Goal: Task Accomplishment & Management: Complete application form

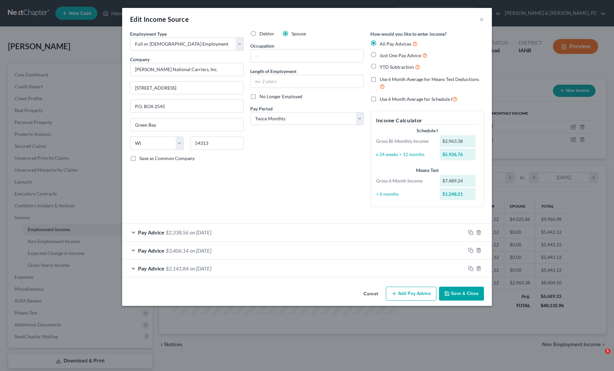
select select "0"
select select "52"
select select "1"
click at [284, 205] on div "Debtor Spouse Occupation Length of Employment No Longer Employed Pay Period * S…" at bounding box center [307, 121] width 120 height 182
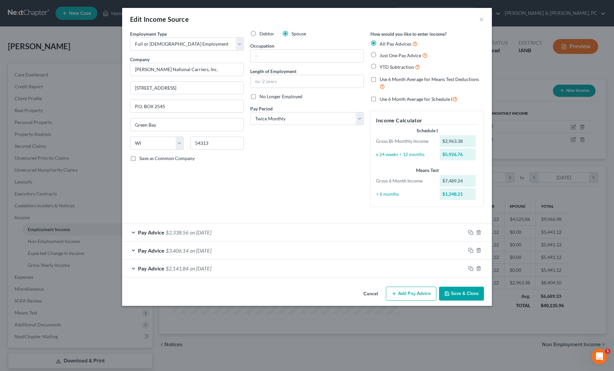
scroll to position [0, 0]
click at [247, 212] on div "Debtor Spouse Occupation Length of Employment No Longer Employed Pay Period * S…" at bounding box center [307, 121] width 120 height 182
click at [196, 259] on div "Pay Advice $3,406.14 on 02/28/2025" at bounding box center [293, 250] width 343 height 18
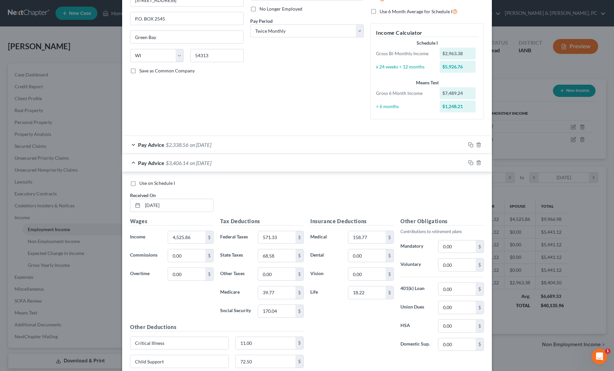
click at [231, 217] on div "Use on Schedule I Received On * 02/28/2025" at bounding box center [307, 198] width 361 height 37
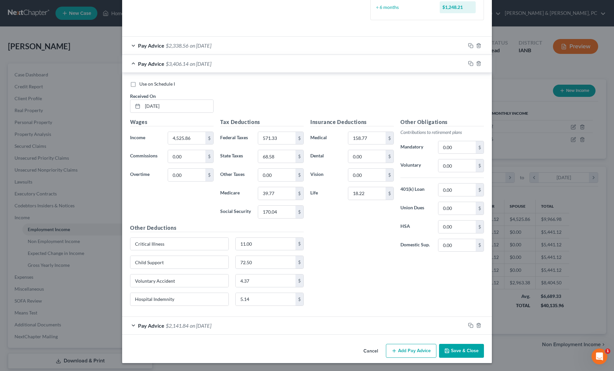
scroll to position [352, 0]
click at [269, 199] on input "39.77" at bounding box center [276, 193] width 37 height 13
paste input "64.77"
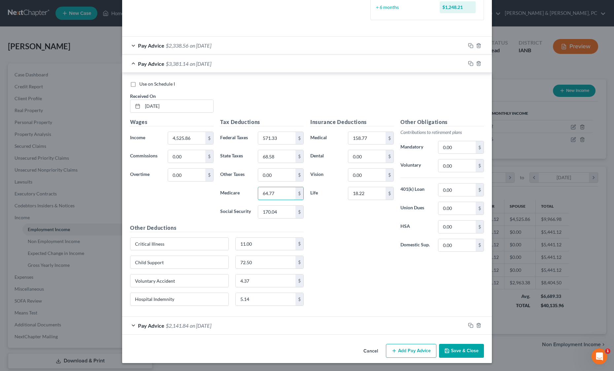
type input "64.77"
click at [264, 218] on input "170.04" at bounding box center [276, 211] width 37 height 13
paste input "276.97"
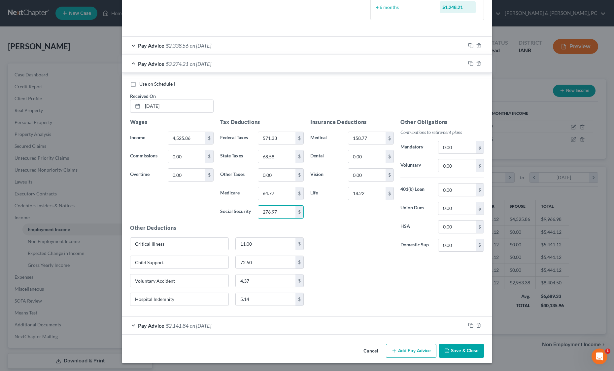
type input "276.97"
click at [258, 152] on input "68.58" at bounding box center [276, 156] width 37 height 13
paste input "134.12"
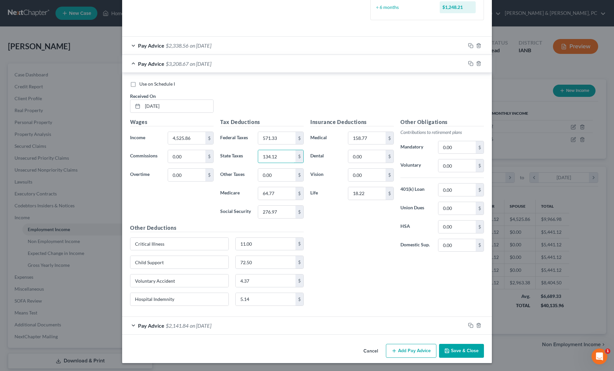
type input "134.12"
click at [361, 257] on div "Insurance Deductions Medical 158.77 $ Dental 0.00 $ Vision 0.00 $ Life 18.22 $" at bounding box center [352, 187] width 90 height 139
click at [386, 132] on input "158.77" at bounding box center [366, 138] width 37 height 13
paste input "68.77"
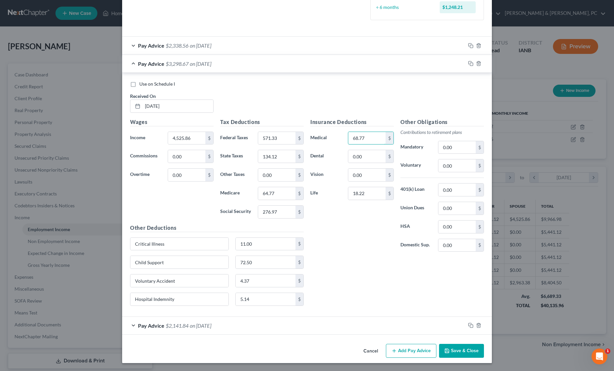
type input "68.77"
click at [374, 257] on div "Insurance Deductions Medical 68.77 $ Dental 0.00 $ Vision 0.00 $ Life 18.22 $" at bounding box center [352, 187] width 90 height 139
click at [473, 63] on rect "button" at bounding box center [471, 64] width 3 height 3
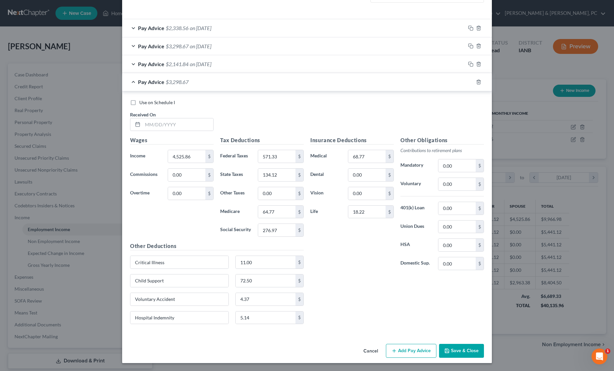
click at [375, 275] on div "Insurance Deductions Medical 68.77 $ Dental 0.00 $ Vision 0.00 $ Life 18.22 $" at bounding box center [352, 205] width 90 height 139
click at [168, 162] on input "4,525.86" at bounding box center [186, 156] width 37 height 13
paste input "2891.11"
type input "2891.11"
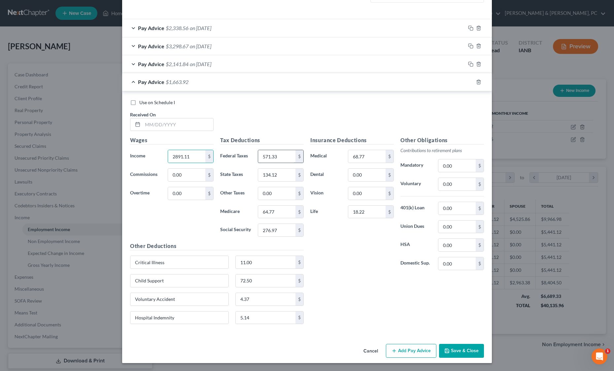
click at [258, 162] on input "571.33" at bounding box center [276, 156] width 37 height 13
paste input "211.68"
type input "211.68"
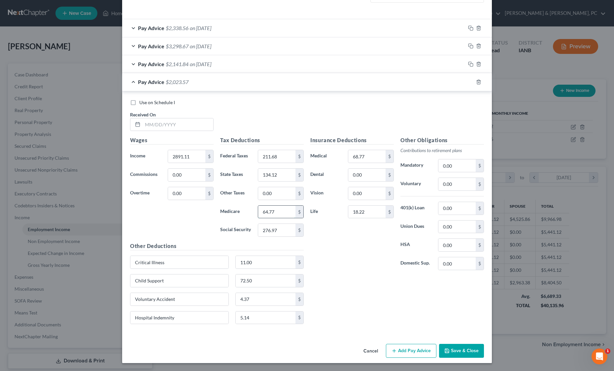
click at [258, 218] on input "64.77" at bounding box center [276, 211] width 37 height 13
paste input "41.08"
type input "41.08"
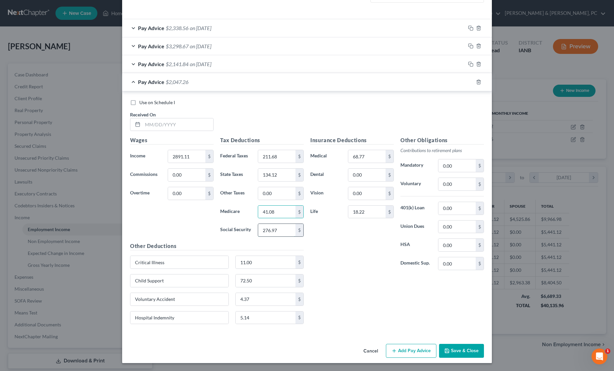
click at [260, 236] on input "276.97" at bounding box center [276, 230] width 37 height 13
paste input "175.62"
type input "175.62"
click at [266, 181] on input "134.12" at bounding box center [276, 174] width 37 height 13
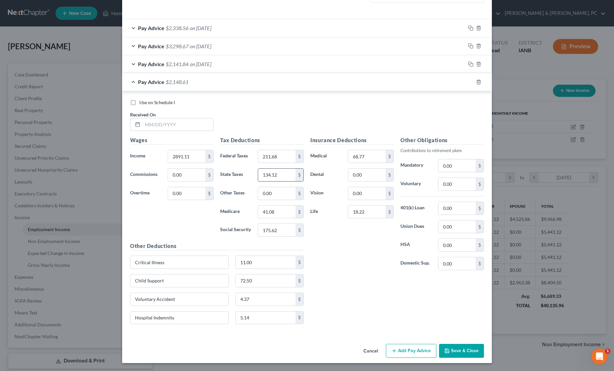
click at [266, 181] on input "134.12" at bounding box center [276, 174] width 37 height 13
paste input "72.00"
type input "72.00"
click at [143, 129] on input "text" at bounding box center [178, 124] width 71 height 13
paste input "03/14/2025"
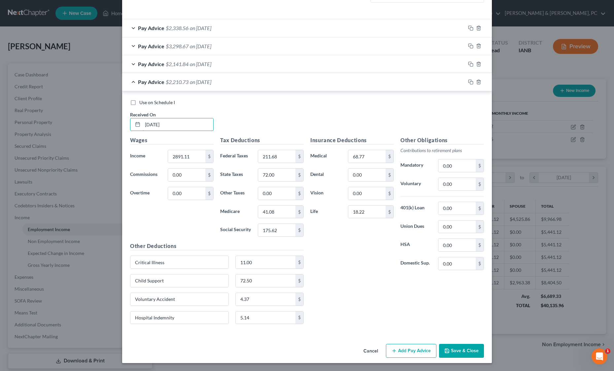
type input "03/14/2025"
click at [351, 130] on div "Use on Schedule I Received On * 03/14/2025" at bounding box center [307, 117] width 361 height 37
click at [474, 79] on icon "button" at bounding box center [470, 81] width 5 height 5
click at [258, 218] on input "41.08" at bounding box center [276, 211] width 37 height 13
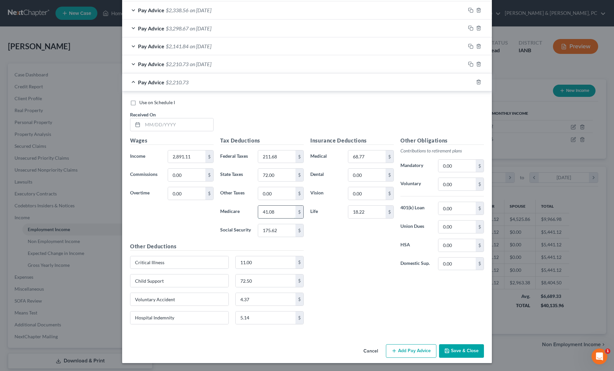
click at [258, 218] on input "41.08" at bounding box center [276, 211] width 37 height 13
paste input "7"
type input "41.07"
click at [143, 131] on input "text" at bounding box center [178, 124] width 71 height 13
paste input "03/31/2025"
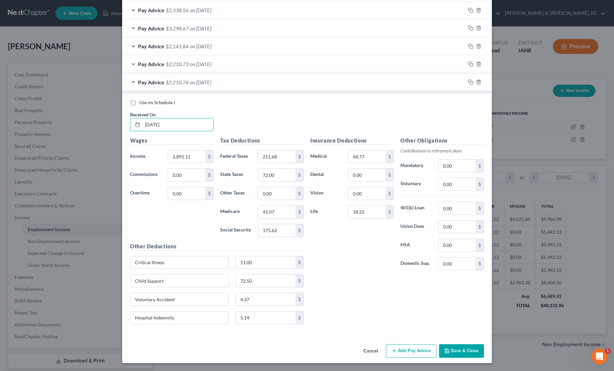
type input "03/31/2025"
click at [271, 136] on div "Use on Schedule I Received On * 03/31/2025" at bounding box center [307, 117] width 361 height 37
click at [474, 85] on icon "button" at bounding box center [470, 81] width 5 height 5
click at [168, 162] on input "2,891.11" at bounding box center [186, 156] width 37 height 13
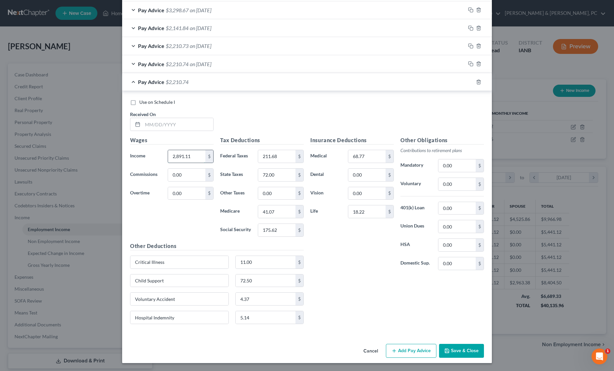
click at [168, 162] on input "2,891.11" at bounding box center [186, 156] width 37 height 13
paste input "961.61"
type input "2961.61"
click at [146, 130] on input "text" at bounding box center [178, 124] width 71 height 13
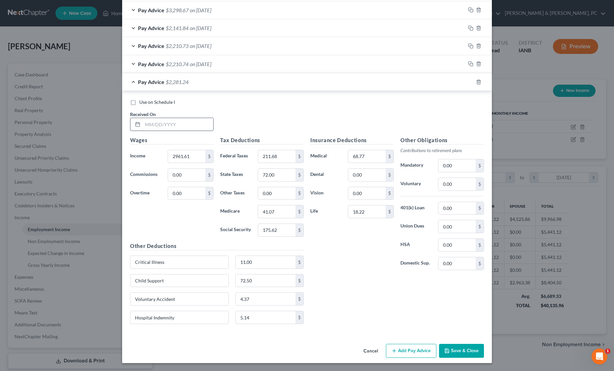
paste input "04/15/2025"
type input "04/15/2025"
click at [320, 136] on div "Use on Schedule I Received On * 04/15/2025" at bounding box center [307, 117] width 361 height 37
click at [342, 136] on div "Use on Schedule I Received On * 04/15/2025" at bounding box center [307, 117] width 361 height 37
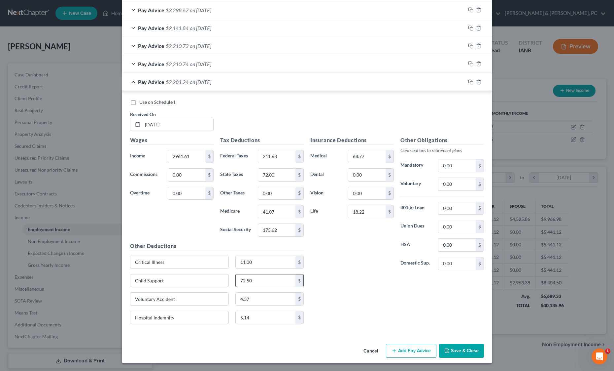
click at [270, 274] on input "72.50" at bounding box center [266, 280] width 60 height 13
click at [155, 274] on input "Child Support" at bounding box center [179, 280] width 98 height 13
type input "C"
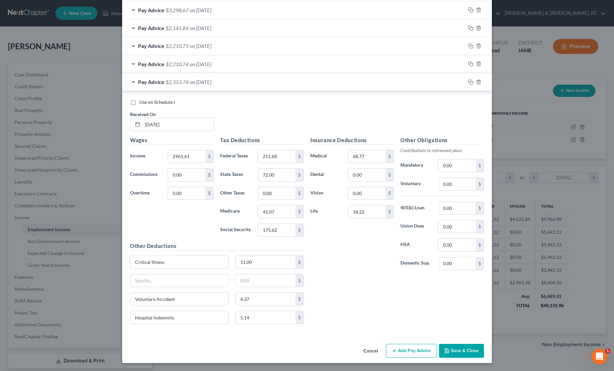
click at [138, 165] on div "Wages Income * 2961.61 $ Commissions 0.00 $ Overtime 0.00 $" at bounding box center [172, 189] width 90 height 106
click at [474, 61] on icon "button" at bounding box center [470, 63] width 5 height 5
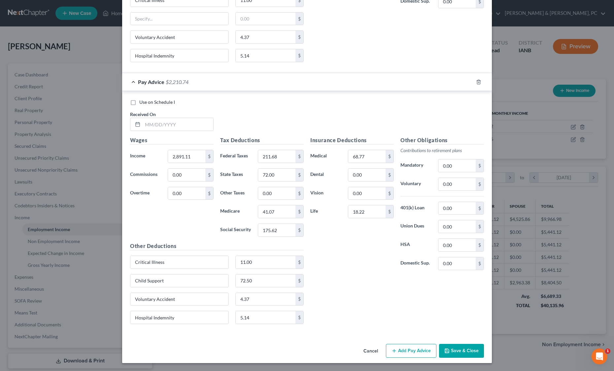
scroll to position [873, 0]
click at [217, 223] on label "Social Security" at bounding box center [236, 229] width 38 height 13
click at [217, 242] on div "Tax Deductions Federal Taxes 211.68 $ State Taxes 72.00 $ Other Taxes 0.00 $ Me…" at bounding box center [262, 189] width 90 height 106
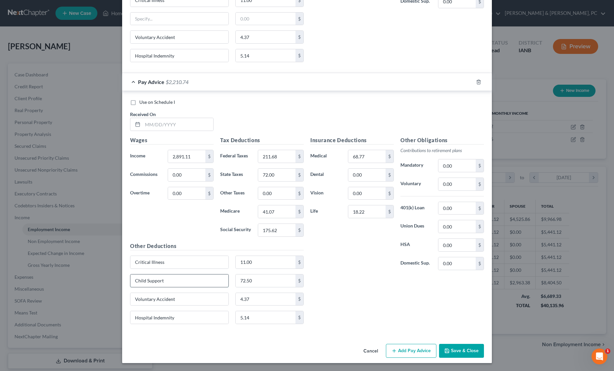
click at [130, 274] on input "Child Support" at bounding box center [179, 280] width 98 height 13
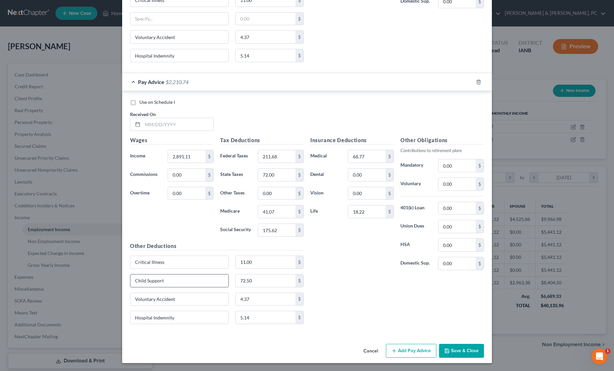
click at [130, 274] on input "Child Support" at bounding box center [179, 280] width 98 height 13
click at [236, 274] on input "72.50" at bounding box center [266, 280] width 60 height 13
click at [159, 136] on div "Wages Income * 2,891.11 $ Commissions 0.00 $ Overtime 0.00 $" at bounding box center [172, 189] width 90 height 106
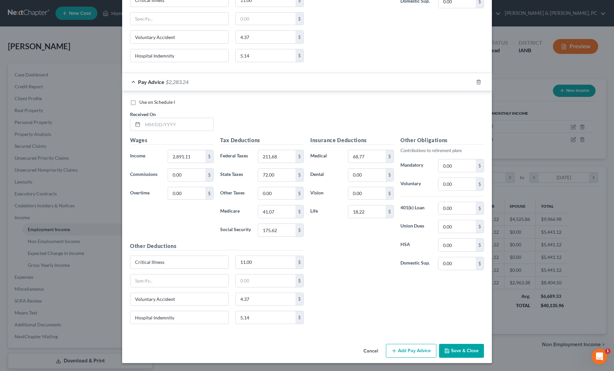
scroll to position [838, 0]
click at [143, 118] on input "text" at bounding box center [178, 124] width 71 height 13
paste input "04/30/2025"
type input "04/30/2025"
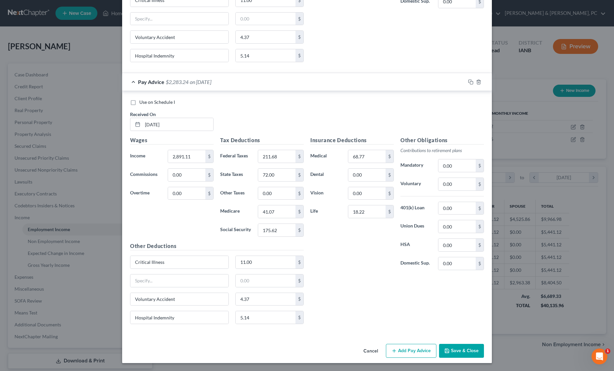
click at [205, 99] on div "Use on Schedule I Received On * 04/30/2025" at bounding box center [307, 117] width 361 height 37
click at [474, 79] on icon "button" at bounding box center [470, 81] width 5 height 5
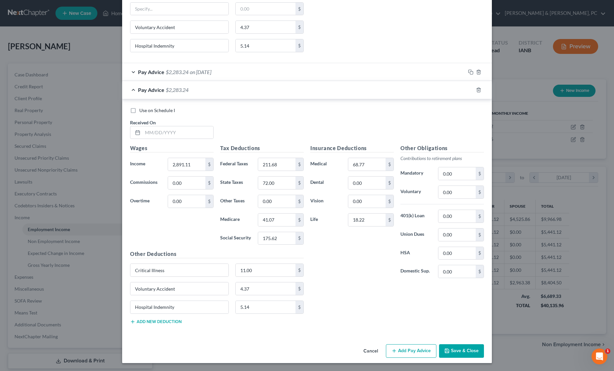
click at [351, 283] on div "Insurance Deductions Medical 68.77 $ Dental 0.00 $ Vision 0.00 $ Life 18.22 $" at bounding box center [352, 213] width 90 height 139
click at [168, 161] on input "2,891.11" at bounding box center [186, 164] width 37 height 13
paste input "963.38"
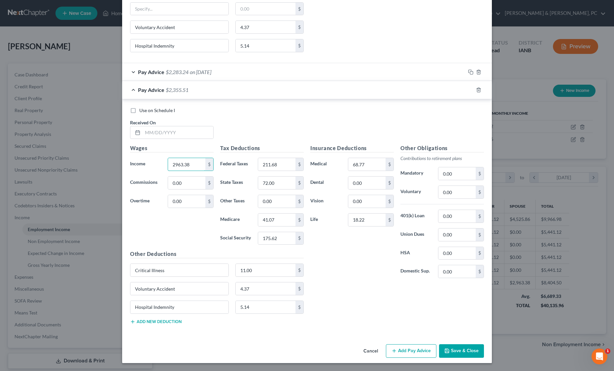
type input "2963.38"
click at [270, 158] on input "211.68" at bounding box center [276, 164] width 37 height 13
paste input "20.35"
type input "220.35"
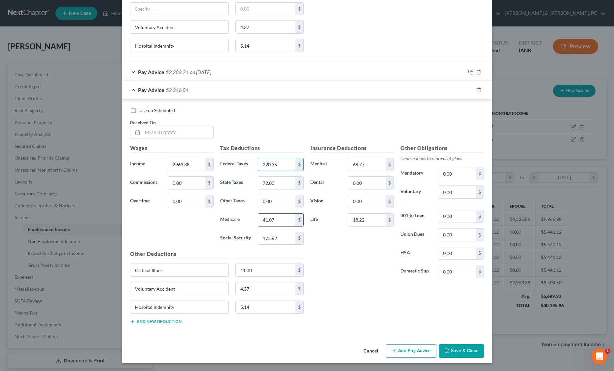
click at [258, 226] on input "41.07" at bounding box center [276, 219] width 37 height 13
paste input "2.12"
type input "42.12"
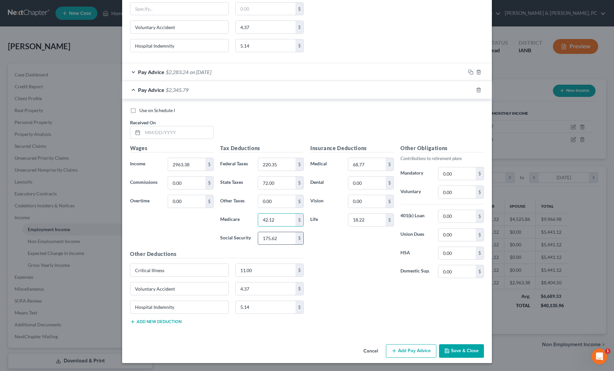
click at [262, 244] on input "175.62" at bounding box center [276, 238] width 37 height 13
paste input "80.10"
type input "180.10"
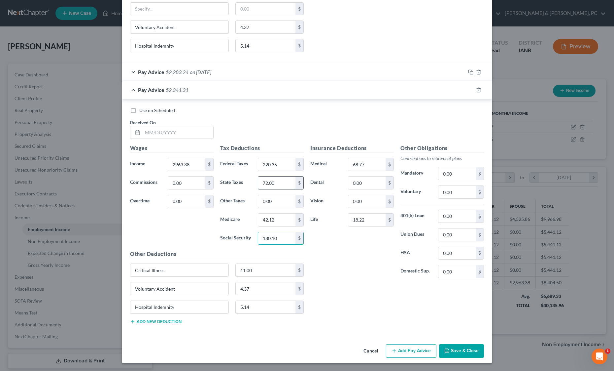
click at [265, 188] on input "72.00" at bounding box center [276, 182] width 37 height 13
paste input "4.75"
type input "74.75"
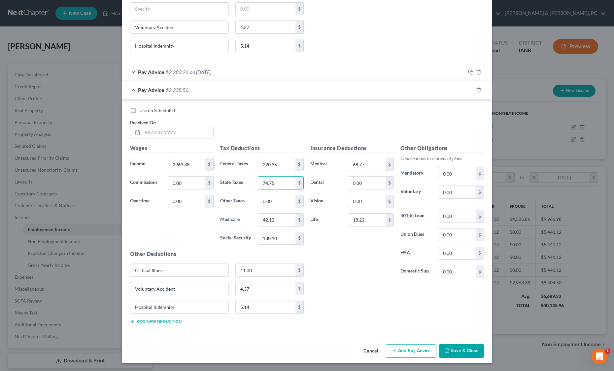
click at [362, 283] on div "Insurance Deductions Medical 68.77 $ Dental 0.00 $ Vision 0.00 $ Life 18.22 $" at bounding box center [352, 213] width 90 height 139
click at [143, 126] on input "text" at bounding box center [178, 132] width 71 height 13
paste input "05/15/2025"
type input "05/15/2025"
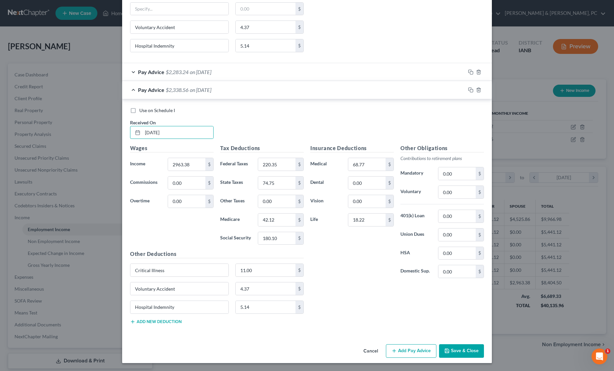
click at [207, 107] on div "Use on Schedule I Received On * 05/15/2025" at bounding box center [307, 125] width 361 height 37
click at [474, 87] on icon "button" at bounding box center [470, 89] width 5 height 5
click at [343, 152] on h5 "Insurance Deductions" at bounding box center [352, 148] width 84 height 8
click at [143, 126] on input "text" at bounding box center [178, 132] width 71 height 13
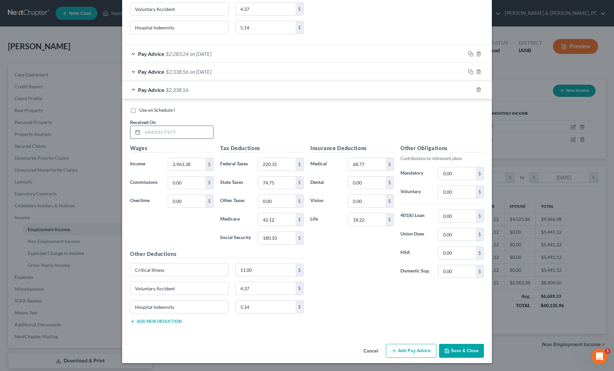
paste input "05/30/2025"
type input "05/30/2025"
click at [201, 107] on div "Use on Schedule I Received On * 05/30/2025" at bounding box center [307, 125] width 361 height 37
click at [474, 87] on icon "button" at bounding box center [470, 89] width 5 height 5
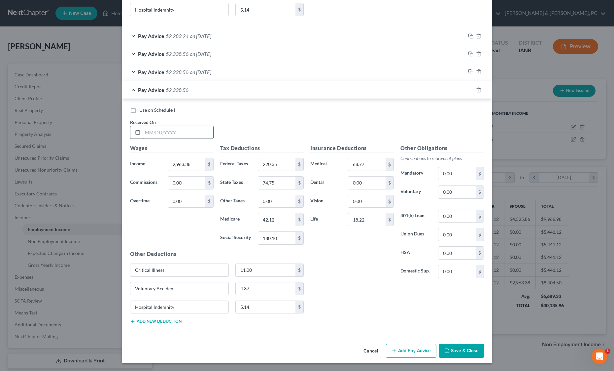
click at [143, 135] on input "text" at bounding box center [178, 132] width 71 height 13
paste input "06/13/2025"
type input "06/13/2025"
click at [241, 126] on div "Use on Schedule I Received On * 06/13/2025" at bounding box center [307, 125] width 361 height 37
click at [474, 87] on icon "button" at bounding box center [470, 89] width 5 height 5
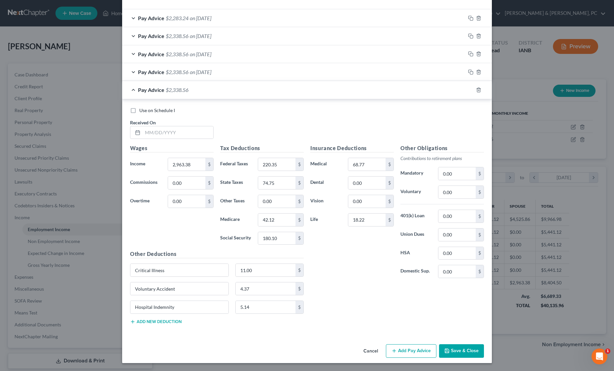
click at [476, 137] on div "Use on Schedule I Received On *" at bounding box center [307, 125] width 361 height 37
click at [143, 139] on input "text" at bounding box center [178, 132] width 71 height 13
paste input "06/30/2025"
type input "06/30/2025"
click at [269, 144] on div "Use on Schedule I Received On * 06/30/2025" at bounding box center [307, 125] width 361 height 37
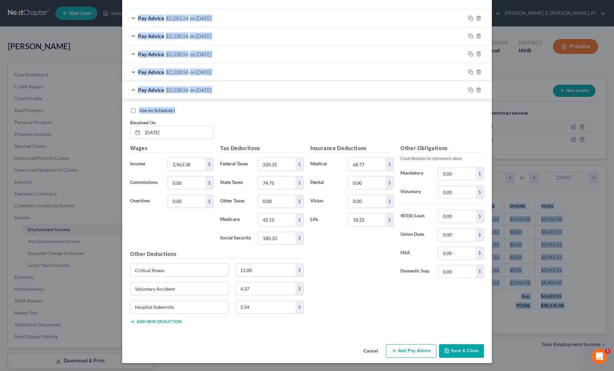
scroll to position [1012, 0]
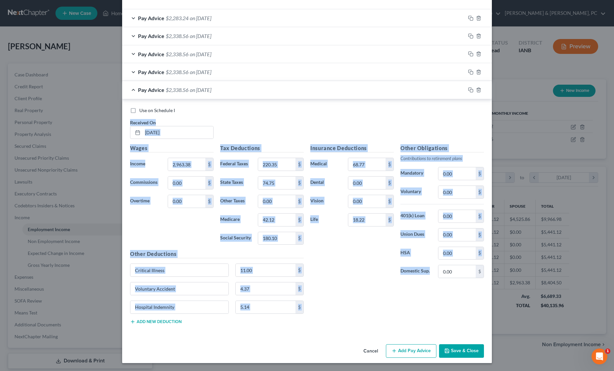
drag, startPoint x: 316, startPoint y: 158, endPoint x: 440, endPoint y: 274, distance: 170.1
click at [440, 274] on div "Use on Schedule I Received On * 06/30/2025 Wages Income * 2,963.38 $ Commission…" at bounding box center [307, 218] width 354 height 222
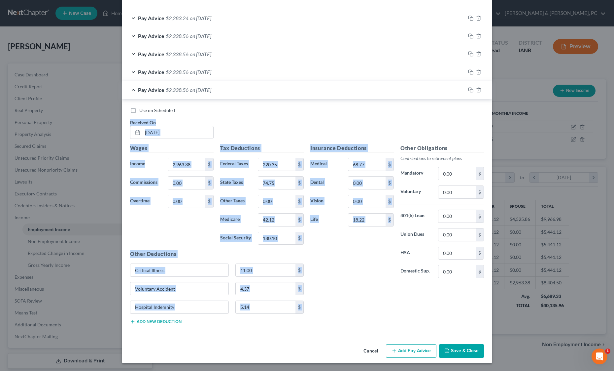
click at [440, 274] on div "Insurance Deductions Medical 68.77 $ Dental 0.00 $ Vision 0.00 $ Life 18.22 $ O…" at bounding box center [397, 236] width 180 height 185
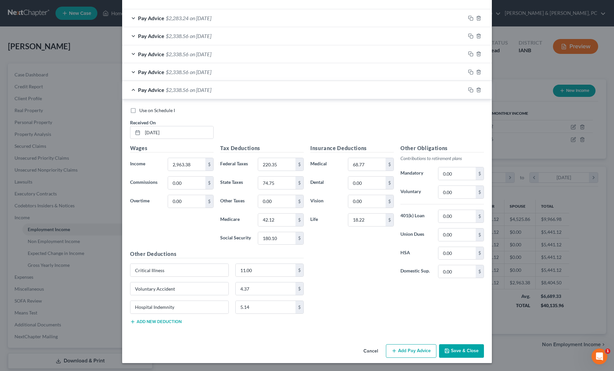
click at [484, 344] on button "Save & Close" at bounding box center [461, 351] width 45 height 14
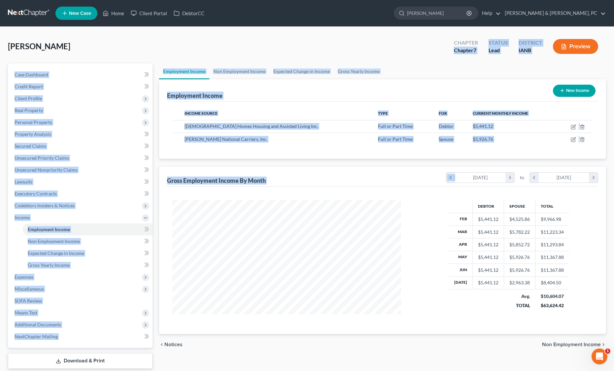
drag, startPoint x: 380, startPoint y: 261, endPoint x: 345, endPoint y: 82, distance: 182.4
click at [345, 82] on div "Evenson, Stacey Upgraded Chapter Chapter 7 Status Lead District IANB Preview Pe…" at bounding box center [307, 213] width 598 height 356
click at [345, 63] on div "Evenson, Stacey Upgraded Chapter Chapter 7 Status Lead District IANB Preview" at bounding box center [307, 49] width 598 height 29
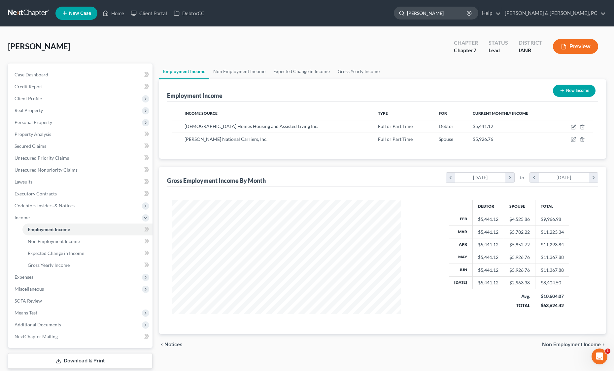
click at [442, 16] on input "matthew childs" at bounding box center [437, 13] width 60 height 12
click at [456, 17] on input "matthew childs" at bounding box center [437, 13] width 60 height 12
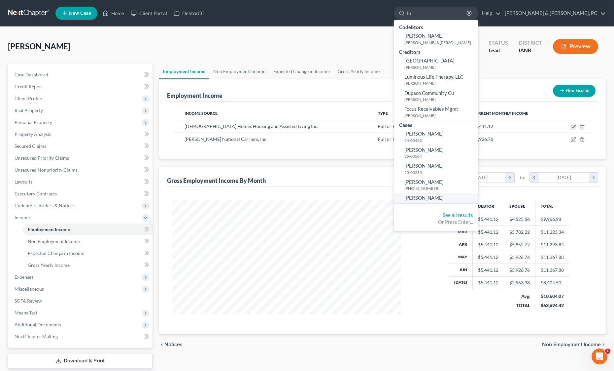
type input "lu"
click at [465, 203] on link "[PERSON_NAME]" at bounding box center [436, 198] width 85 height 10
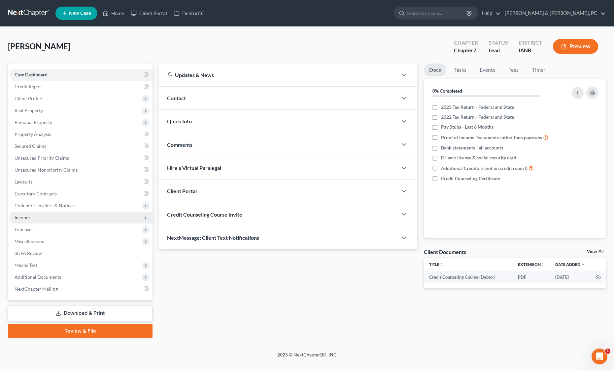
click at [61, 223] on span "Income" at bounding box center [80, 217] width 143 height 12
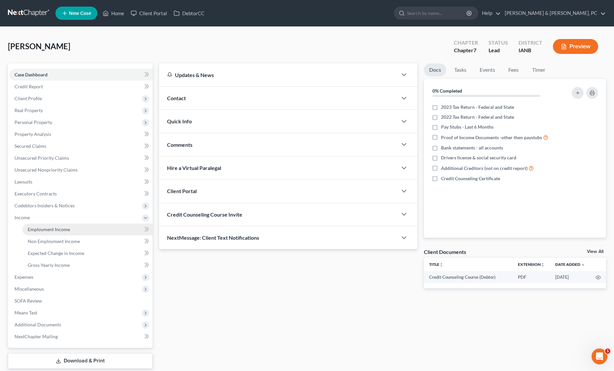
click at [115, 235] on link "Employment Income" at bounding box center [87, 229] width 130 height 12
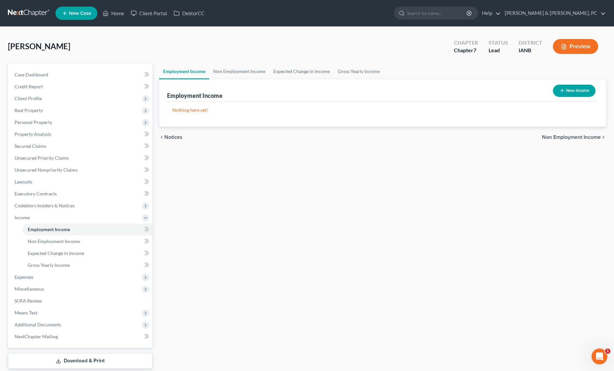
click at [553, 97] on button "New Income" at bounding box center [574, 91] width 43 height 12
select select "0"
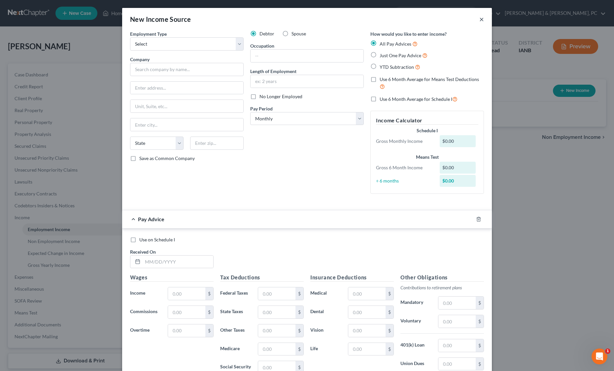
click at [484, 23] on button "×" at bounding box center [481, 19] width 5 height 8
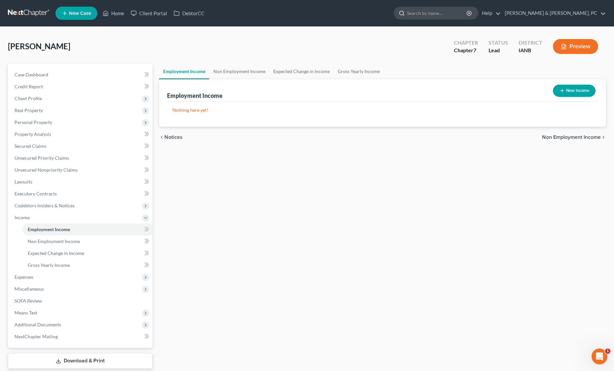
click at [420, 19] on input "search" at bounding box center [437, 13] width 60 height 12
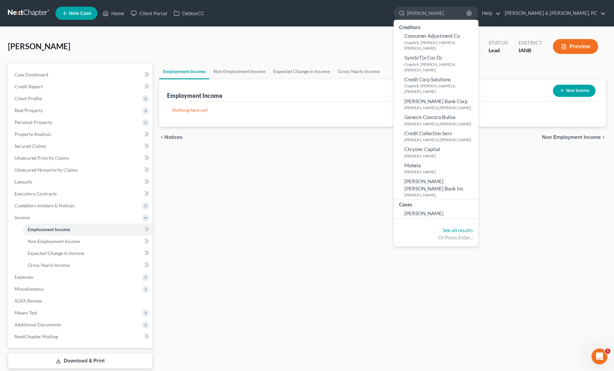
type input "courtney mel"
drag, startPoint x: 449, startPoint y: 190, endPoint x: 445, endPoint y: 183, distance: 8.3
click at [445, 183] on ul "Creditors Consumer Adjustment Co Csaplick, Eric & Courtney Syncb/Tjx Cos Dc Csa…" at bounding box center [436, 120] width 85 height 201
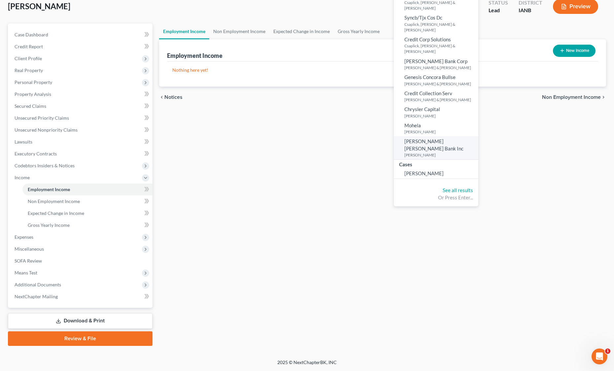
scroll to position [53, 0]
click at [473, 194] on div "Or Press Enter..." at bounding box center [436, 197] width 74 height 7
click at [473, 187] on link "See all results" at bounding box center [458, 190] width 30 height 6
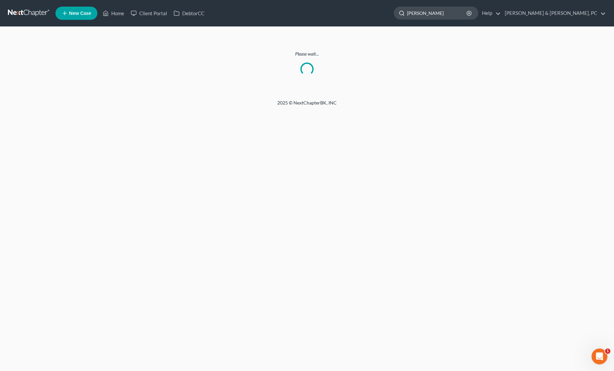
click at [468, 19] on input "courtney mel" at bounding box center [437, 13] width 60 height 12
click at [50, 17] on link at bounding box center [29, 13] width 42 height 12
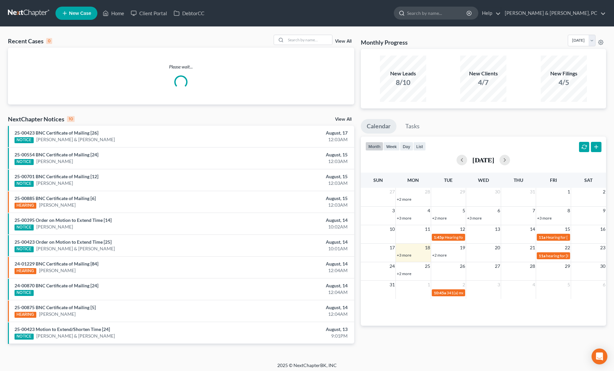
click at [455, 19] on input "search" at bounding box center [437, 13] width 60 height 12
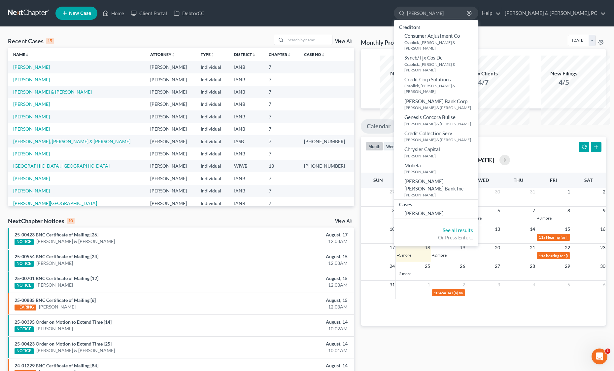
drag, startPoint x: 439, startPoint y: 22, endPoint x: 372, endPoint y: 22, distance: 67.0
click at [372, 22] on ul "New Case Home Client Portal DebtorCC [PERSON_NAME] - No Result - Creditors Cons…" at bounding box center [330, 13] width 551 height 17
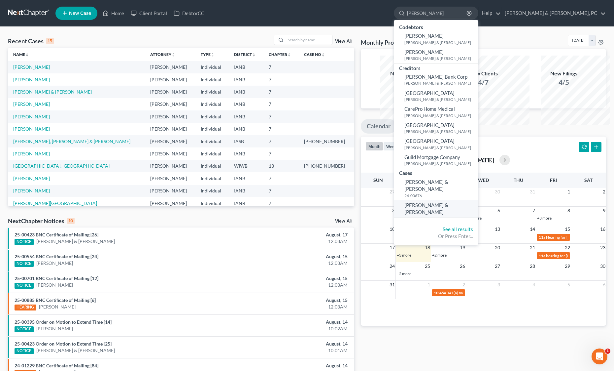
type input "[PERSON_NAME]"
click at [448, 212] on span "[PERSON_NAME] & [PERSON_NAME]" at bounding box center [427, 208] width 44 height 13
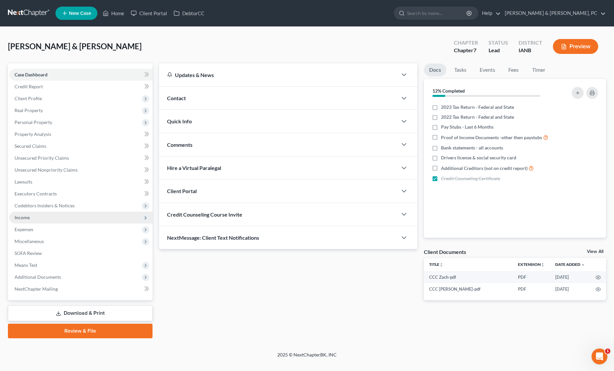
click at [53, 223] on span "Income" at bounding box center [80, 217] width 143 height 12
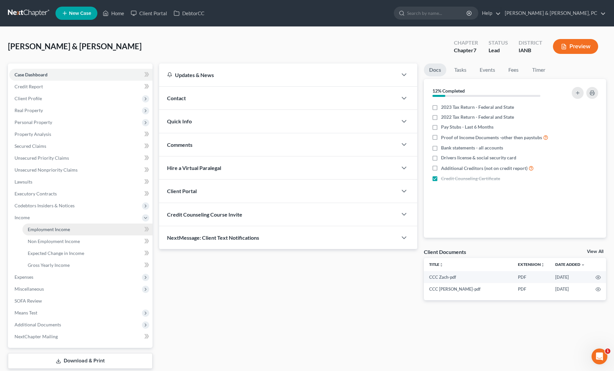
click at [70, 232] on span "Employment Income" at bounding box center [49, 229] width 42 height 6
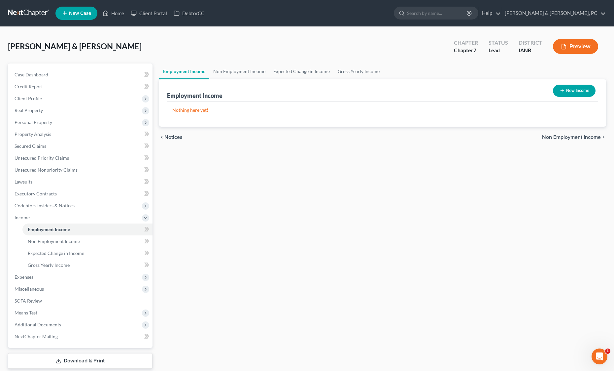
click at [553, 97] on button "New Income" at bounding box center [574, 91] width 43 height 12
select select "0"
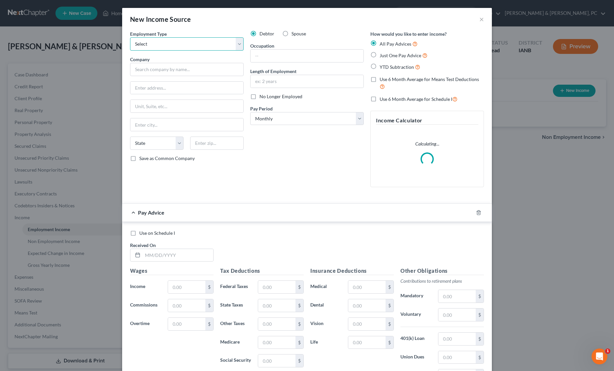
click at [130, 51] on select "Select Full or [DEMOGRAPHIC_DATA] Employment Self Employment" at bounding box center [187, 43] width 114 height 13
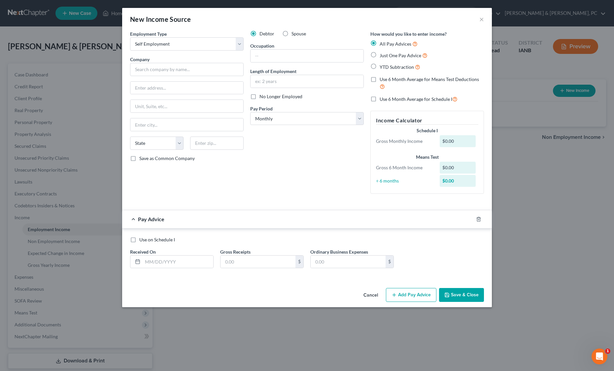
click at [280, 199] on div "Debtor Spouse Occupation Length of Employment No Longer Employed Pay Period * S…" at bounding box center [307, 114] width 120 height 168
click at [130, 51] on select "Select Full or [DEMOGRAPHIC_DATA] Employment Self Employment" at bounding box center [187, 43] width 114 height 13
select select "0"
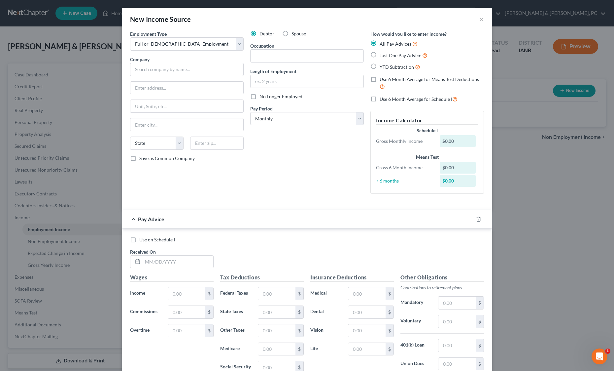
click at [210, 199] on div "Employment Type * Select Full or [DEMOGRAPHIC_DATA] Employment Self Employment …" at bounding box center [187, 114] width 120 height 168
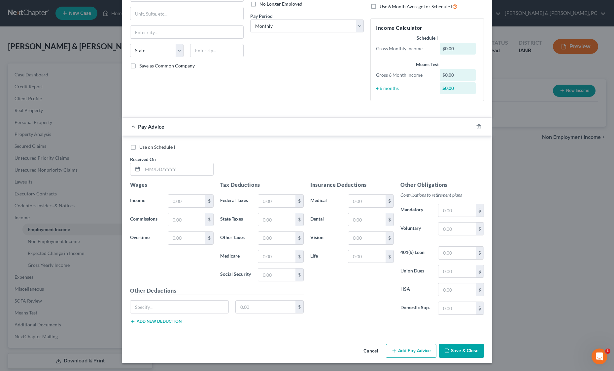
scroll to position [185, 0]
click at [143, 175] on input "text" at bounding box center [178, 169] width 71 height 13
type input "[DATE]"
click at [168, 207] on input "text" at bounding box center [186, 201] width 37 height 13
type input "1,200"
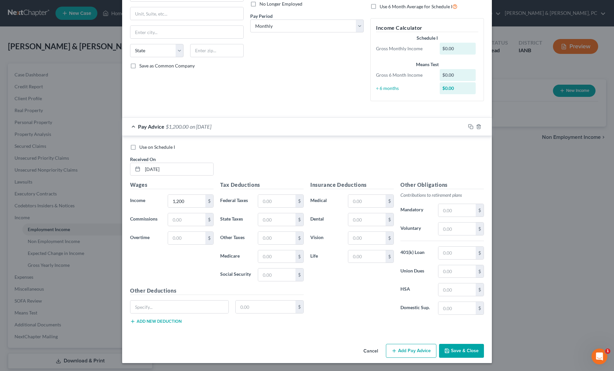
click at [298, 181] on div "Use on Schedule I Received On * [DATE]" at bounding box center [307, 162] width 361 height 37
click at [151, 286] on div "Wages Income * 1,200 $ Commissions $ Overtime $" at bounding box center [172, 234] width 90 height 106
click at [437, 347] on button "Add Pay Advice" at bounding box center [411, 350] width 51 height 14
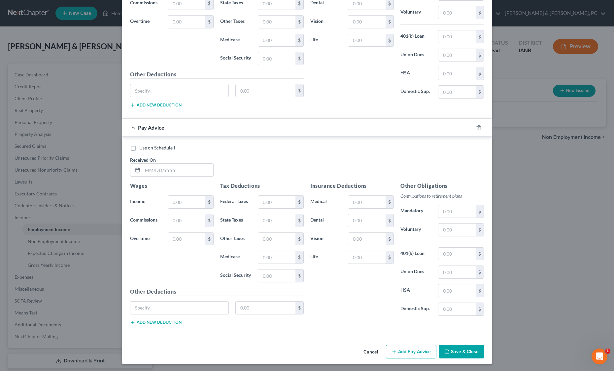
click at [352, 104] on div "Insurance Deductions Medical $ Dental $ Vision $ Life $" at bounding box center [352, 34] width 90 height 139
click at [168, 207] on input "text" at bounding box center [186, 201] width 37 height 13
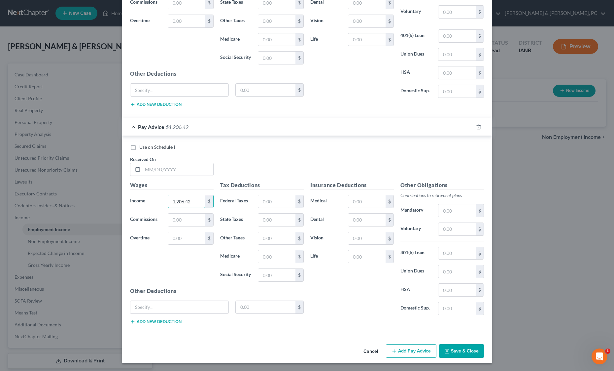
type input "1,206.42"
click at [220, 181] on div "Use on Schedule I Received On *" at bounding box center [307, 162] width 361 height 37
click at [143, 175] on input "text" at bounding box center [178, 169] width 71 height 13
type input "[DATE]"
click at [234, 181] on div "Use on Schedule I Received On * [DATE]" at bounding box center [307, 162] width 361 height 37
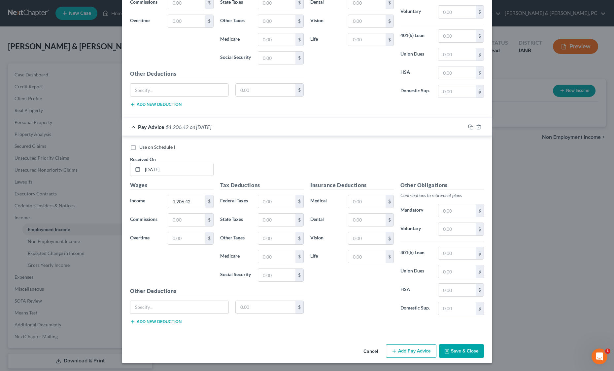
click at [200, 181] on div "Use on Schedule I Received On * [DATE]" at bounding box center [307, 162] width 361 height 37
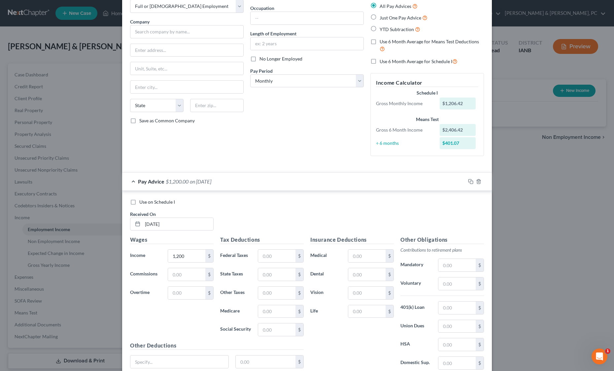
scroll to position [0, 0]
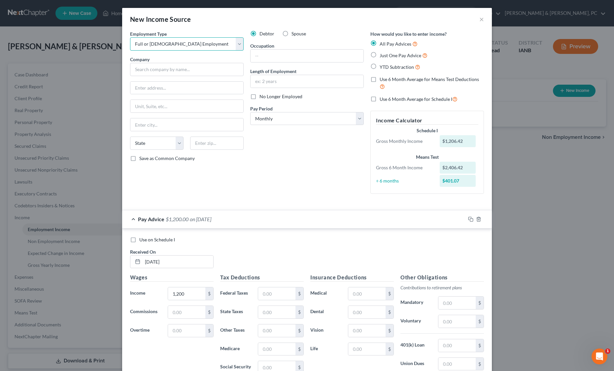
click at [130, 51] on select "Select Full or [DEMOGRAPHIC_DATA] Employment Self Employment" at bounding box center [187, 43] width 114 height 13
select select "1"
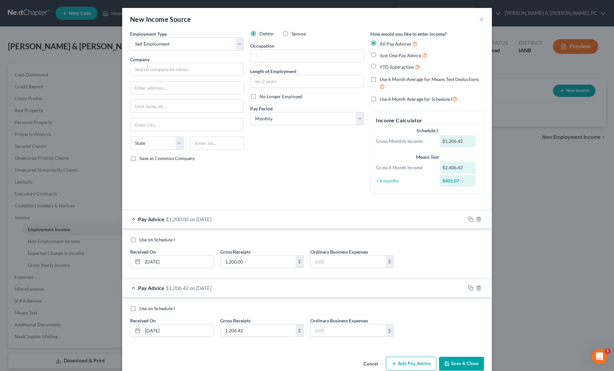
click at [261, 199] on div "Debtor Spouse Occupation Length of Employment No Longer Employed Pay Period * S…" at bounding box center [307, 114] width 120 height 168
click at [281, 199] on div "Debtor Spouse Occupation Length of Employment No Longer Employed Pay Period * S…" at bounding box center [307, 114] width 120 height 168
click at [342, 199] on div "Debtor Spouse Occupation Length of Employment No Longer Employed Pay Period * S…" at bounding box center [307, 114] width 120 height 168
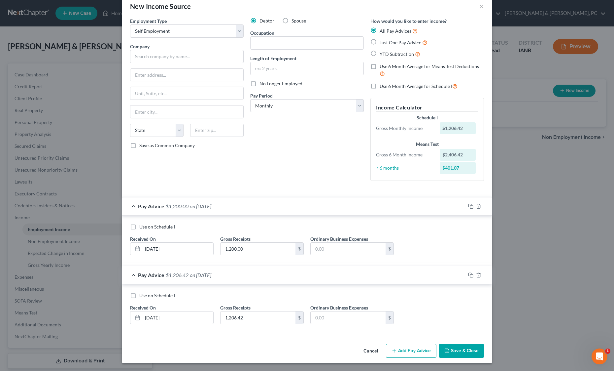
scroll to position [192, 0]
click at [437, 343] on button "Add Pay Advice" at bounding box center [411, 350] width 51 height 14
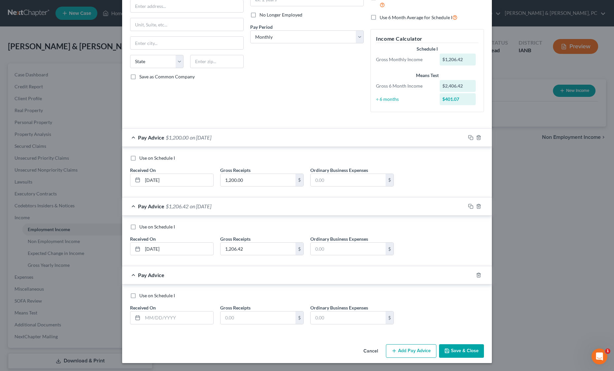
click at [336, 230] on div "Use on Schedule I" at bounding box center [307, 226] width 354 height 7
click at [143, 311] on input "text" at bounding box center [178, 317] width 71 height 13
click at [221, 311] on input "text" at bounding box center [258, 317] width 75 height 13
paste input "108.02"
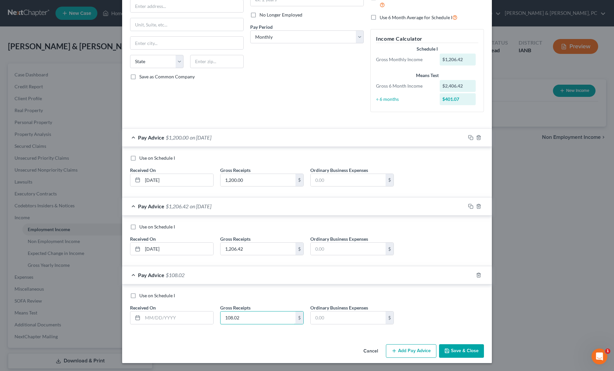
type input "108.02"
click at [143, 311] on input "text" at bounding box center [178, 317] width 71 height 13
type input "[DATE]"
click at [259, 284] on div "Use on Schedule I Received On * [DATE] Gross Receipts 108.02 $ Ordinary Busines…" at bounding box center [307, 309] width 370 height 51
click at [437, 344] on button "Add Pay Advice" at bounding box center [411, 351] width 51 height 14
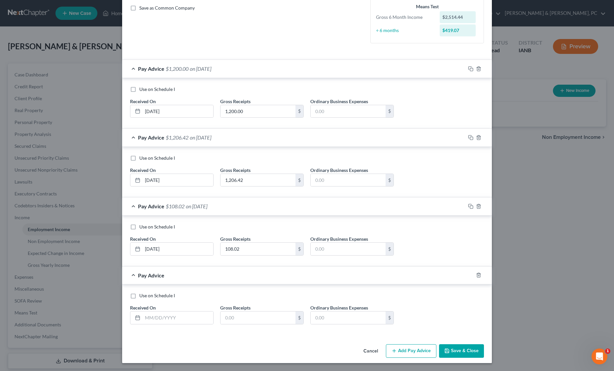
click at [182, 266] on div "Use on Schedule I Received On * [DATE] Gross Receipts 108.02 $ Ordinary Busines…" at bounding box center [307, 240] width 370 height 51
click at [221, 311] on input "text" at bounding box center [258, 317] width 75 height 13
paste input "269.89"
type input "269.89"
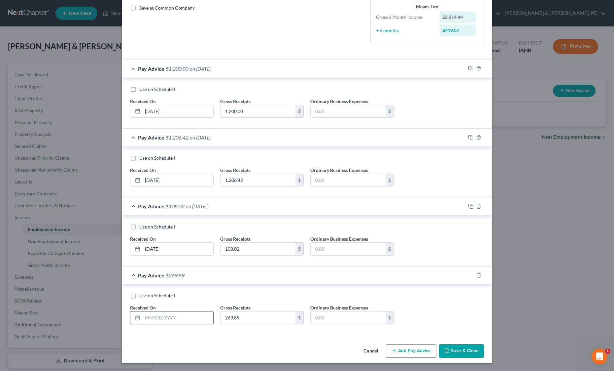
click at [143, 311] on input "text" at bounding box center [178, 317] width 71 height 13
click at [143, 311] on input "05/05" at bounding box center [178, 317] width 71 height 13
type input "[DATE]"
click at [174, 320] on div "Employment Type * Select Full or [DEMOGRAPHIC_DATA] Employment Self Employment …" at bounding box center [307, 110] width 370 height 461
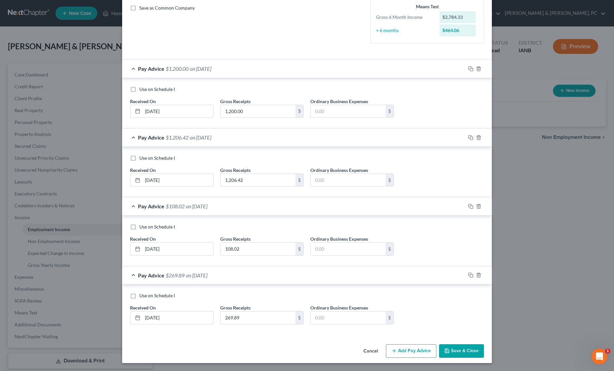
click at [437, 344] on button "Add Pay Advice" at bounding box center [411, 351] width 51 height 14
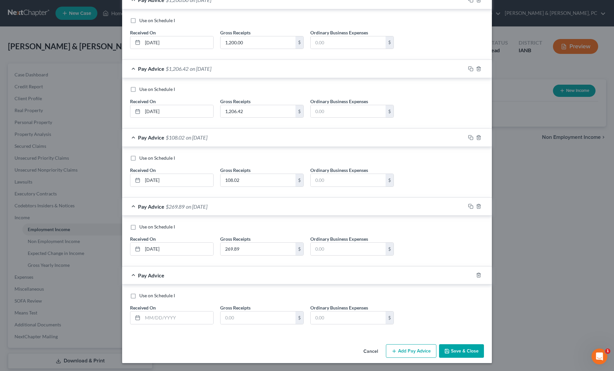
click at [312, 266] on div "Use on Schedule I Received On * [DATE] Gross Receipts 269.89 $ Ordinary Busines…" at bounding box center [307, 240] width 370 height 51
click at [242, 311] on input "text" at bounding box center [258, 317] width 75 height 13
type input "300"
click at [143, 311] on input "text" at bounding box center [178, 317] width 71 height 13
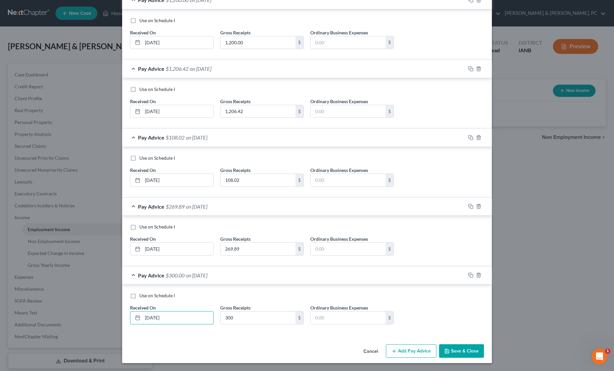
type input "[DATE]"
click at [177, 292] on div "Use on Schedule I Received On * [DATE] Gross Receipts 300 $ Ordinary Business E…" at bounding box center [307, 310] width 361 height 37
click at [437, 344] on button "Add Pay Advice" at bounding box center [411, 351] width 51 height 14
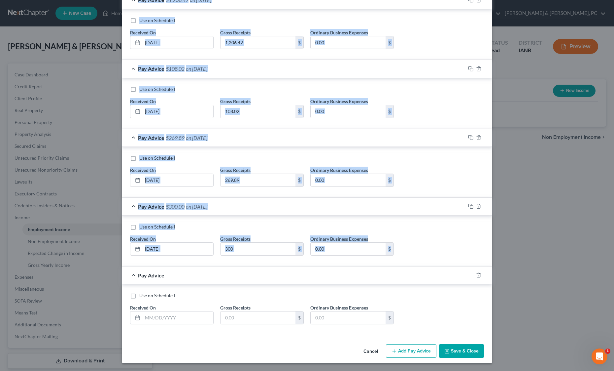
scroll to position [602, 0]
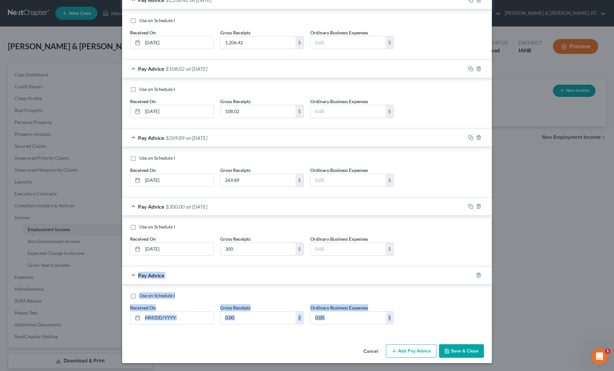
drag, startPoint x: 466, startPoint y: 290, endPoint x: 458, endPoint y: 318, distance: 29.8
click at [458, 318] on div "Employment Type * Select Full or [DEMOGRAPHIC_DATA] Employment Self Employment …" at bounding box center [307, 42] width 370 height 598
click at [437, 344] on button "Add Pay Advice" at bounding box center [411, 351] width 51 height 14
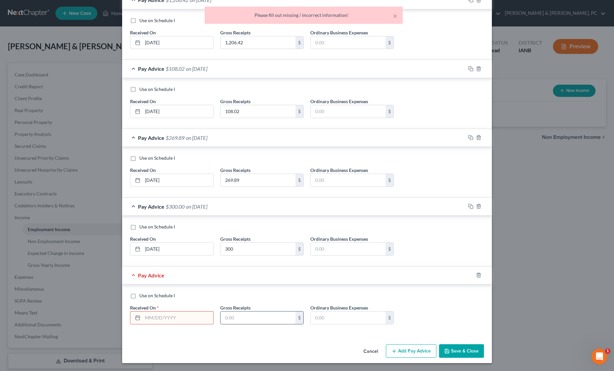
click at [226, 311] on input "text" at bounding box center [258, 317] width 75 height 13
paste input "171.02"
type input "171.02"
click at [143, 311] on input "text" at bounding box center [178, 317] width 71 height 13
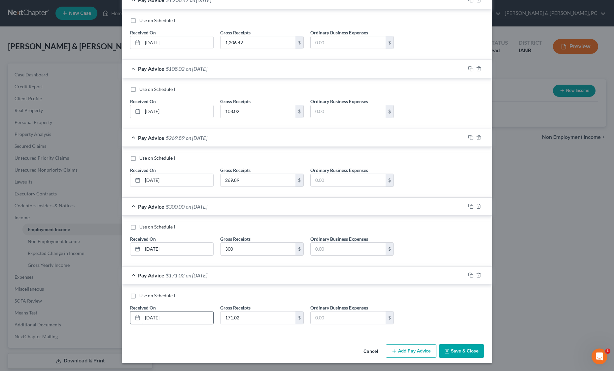
click at [143, 311] on input "[DATE]" at bounding box center [178, 317] width 71 height 13
type input "[DATE]"
click at [307, 292] on div "Use on Schedule I" at bounding box center [307, 295] width 354 height 7
click at [437, 344] on button "Add Pay Advice" at bounding box center [411, 351] width 51 height 14
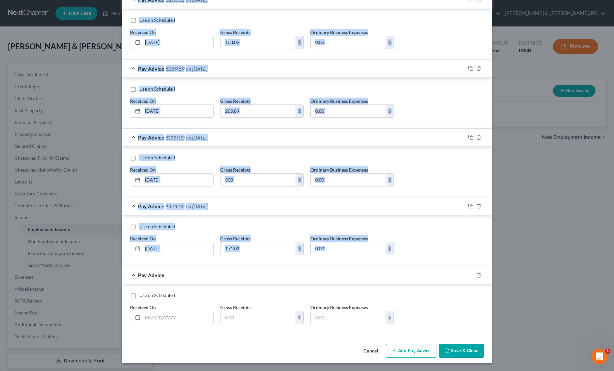
scroll to position [704, 0]
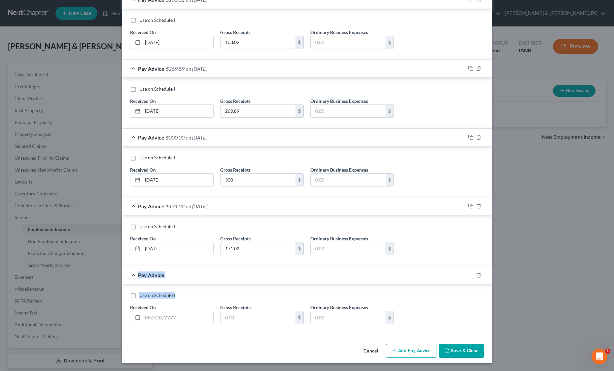
drag, startPoint x: 250, startPoint y: 311, endPoint x: 225, endPoint y: 265, distance: 52.4
click at [225, 265] on div "Pay Advice $1,200.00 on [DATE] Use on Schedule I Received On * [DATE] Gross Rec…" at bounding box center [307, 93] width 370 height 481
click at [222, 311] on input "text" at bounding box center [258, 317] width 75 height 13
paste input "57.07"
type input "57.07"
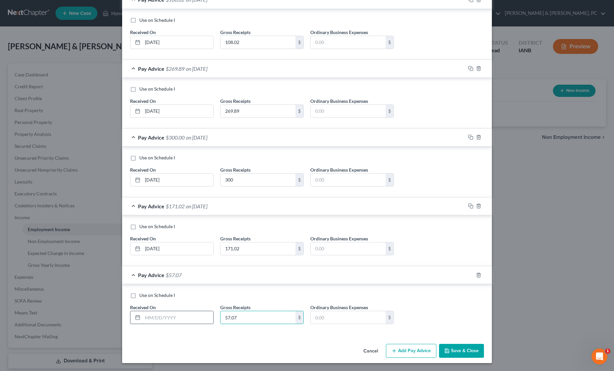
click at [143, 311] on input "text" at bounding box center [178, 317] width 71 height 13
type input "[DATE]"
click at [248, 303] on div "Gross Receipts 57.07 $" at bounding box center [262, 313] width 90 height 20
click at [437, 343] on button "Add Pay Advice" at bounding box center [411, 350] width 51 height 14
click at [475, 260] on div "Use on Schedule I Received On * [DATE] Gross Receipts 57.07 $ Ordinary Business…" at bounding box center [307, 241] width 361 height 37
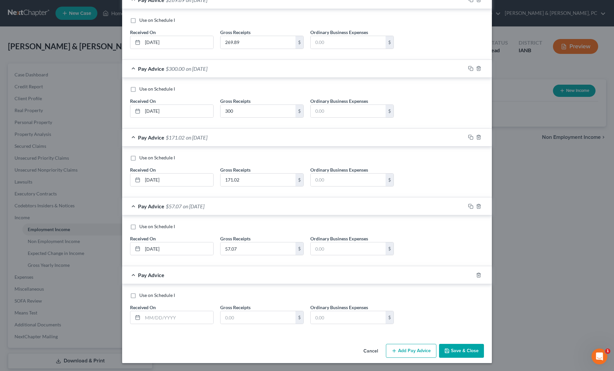
scroll to position [807, 0]
click at [221, 311] on input "text" at bounding box center [258, 317] width 75 height 13
paste input "150.09"
click at [221, 311] on input "150.09" at bounding box center [258, 317] width 75 height 13
type input "150.24"
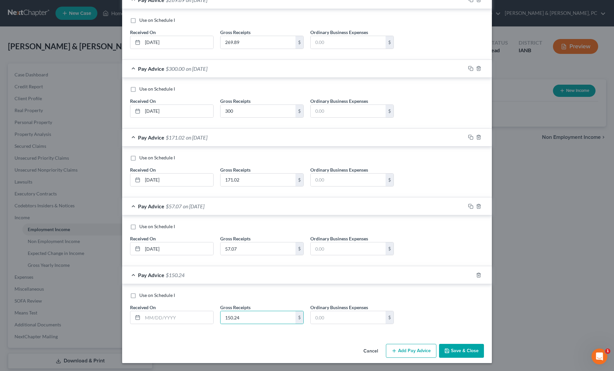
click at [487, 292] on div "Use on Schedule I Received On * Gross Receipts 150.24 $ Ordinary Business Expen…" at bounding box center [307, 310] width 361 height 37
click at [143, 311] on input "text" at bounding box center [178, 317] width 71 height 13
type input "[DATE]"
click at [437, 343] on button "Add Pay Advice" at bounding box center [411, 350] width 51 height 14
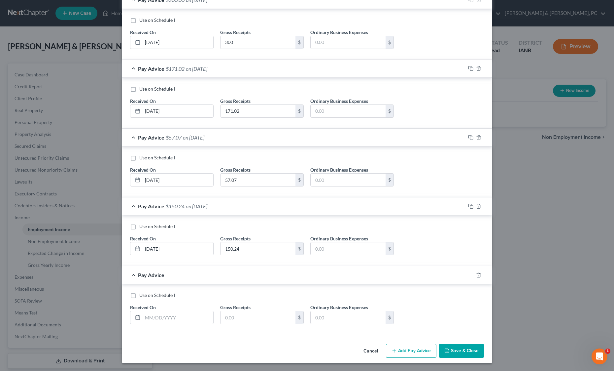
click at [487, 260] on div "Use on Schedule I Received On * [DATE] Gross Receipts 150.24 $ Ordinary Busines…" at bounding box center [307, 241] width 361 height 37
click at [221, 311] on input "text" at bounding box center [258, 317] width 75 height 13
type input "168.09"
click at [143, 311] on input "text" at bounding box center [178, 317] width 71 height 13
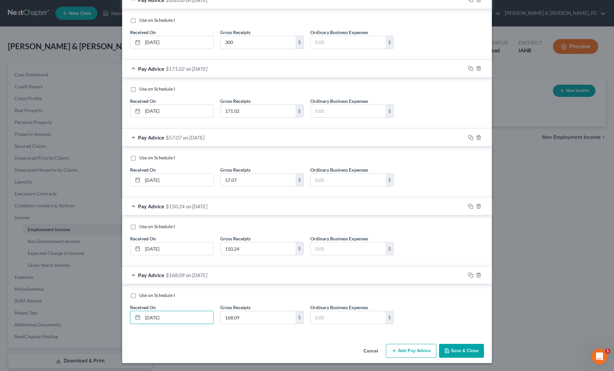
type input "[DATE]"
click at [437, 343] on button "Add Pay Advice" at bounding box center [411, 350] width 51 height 14
click at [252, 335] on div "Use on Schedule I Received On * Gross Receipts $ Ordinary Business Expenses $" at bounding box center [307, 309] width 370 height 51
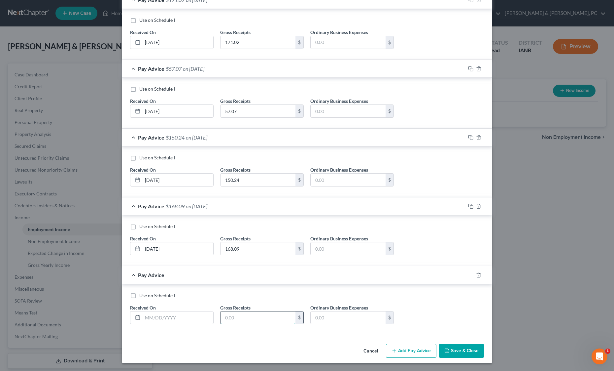
click at [237, 311] on input "text" at bounding box center [258, 317] width 75 height 13
paste input "1,263.16"
type input "1,263.16"
click at [143, 311] on input "text" at bounding box center [178, 317] width 71 height 13
type input "[DATE]"
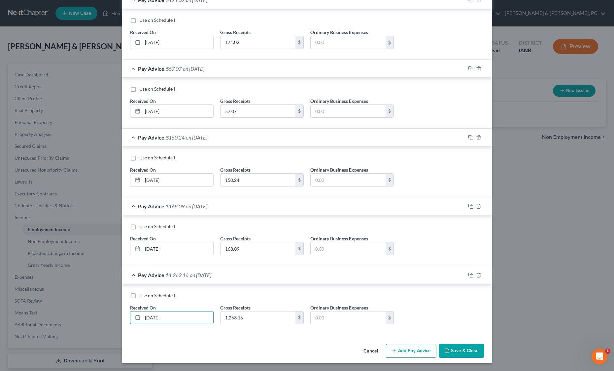
click at [226, 341] on div "Cancel Add Pay Advice Save & Close" at bounding box center [307, 352] width 370 height 22
click at [437, 343] on button "Add Pay Advice" at bounding box center [411, 350] width 51 height 14
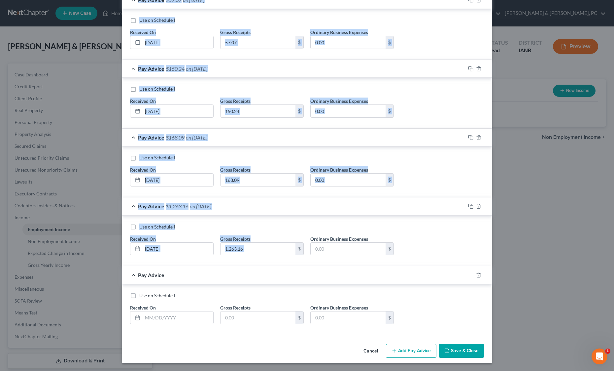
scroll to position [1114, 0]
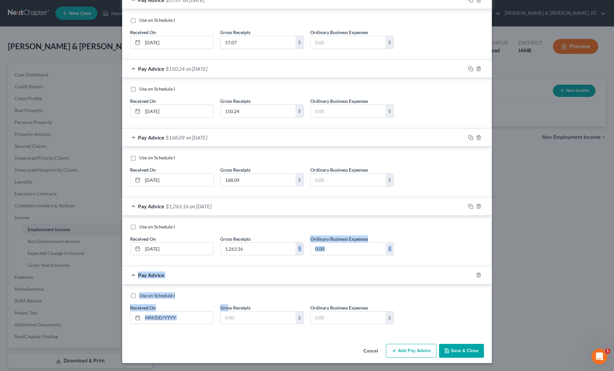
drag, startPoint x: 240, startPoint y: 307, endPoint x: 185, endPoint y: 270, distance: 65.9
click at [221, 311] on input "text" at bounding box center [258, 317] width 75 height 13
paste input "710.59"
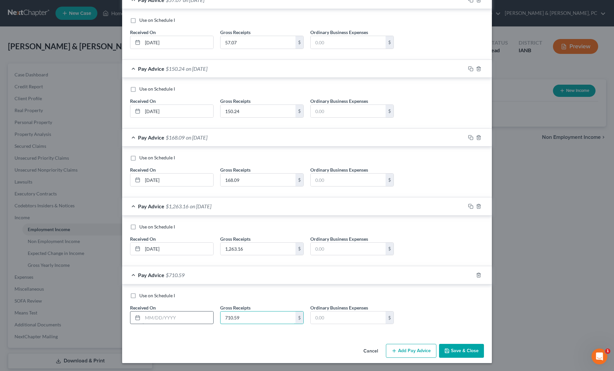
type input "710.59"
click at [143, 311] on input "text" at bounding box center [178, 317] width 71 height 13
type input "[DATE]"
click at [279, 292] on div "Use on Schedule I" at bounding box center [307, 295] width 354 height 7
click at [437, 343] on button "Add Pay Advice" at bounding box center [411, 350] width 51 height 14
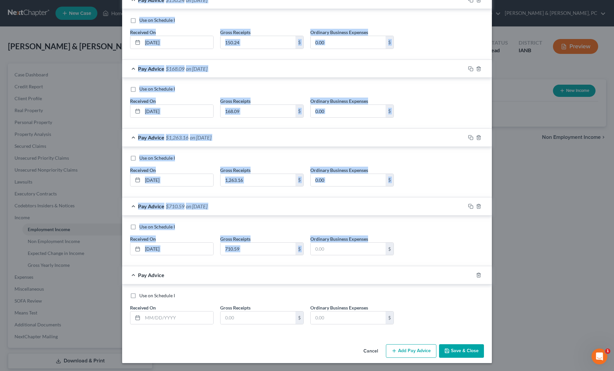
scroll to position [1217, 0]
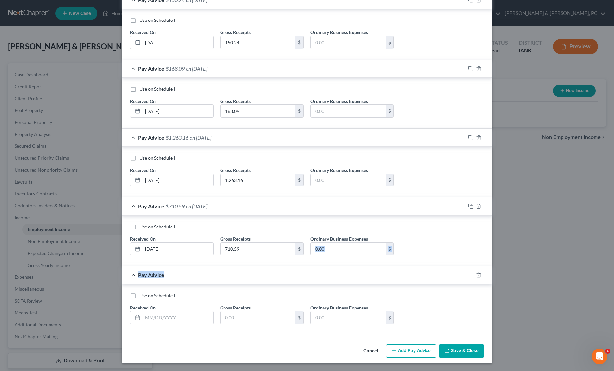
drag, startPoint x: 330, startPoint y: 307, endPoint x: 245, endPoint y: 243, distance: 106.9
click at [143, 311] on input "text" at bounding box center [178, 317] width 71 height 13
type input "[DATE]"
click at [221, 311] on input "text" at bounding box center [258, 317] width 75 height 13
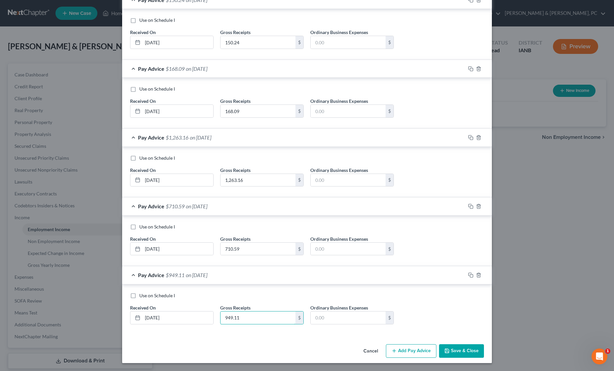
type input "949.11"
click at [437, 344] on button "Add Pay Advice" at bounding box center [411, 351] width 51 height 14
click at [477, 261] on div "Use on Schedule I Received On * [DATE] Gross Receipts 949.11 $ Ordinary Busines…" at bounding box center [307, 241] width 361 height 37
click at [127, 304] on div "Received On *" at bounding box center [172, 314] width 90 height 20
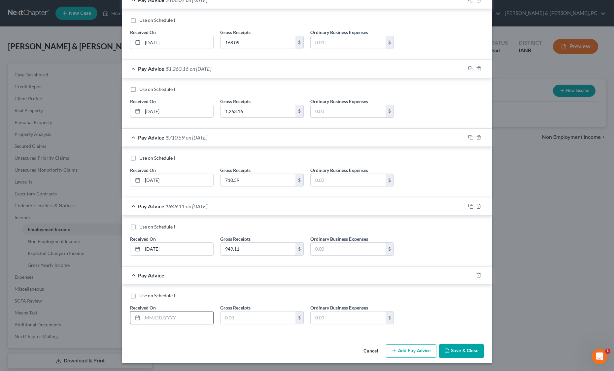
click at [143, 311] on input "text" at bounding box center [178, 317] width 71 height 13
type input "[DATE]"
click at [244, 311] on input "text" at bounding box center [258, 317] width 75 height 13
type input "55.15"
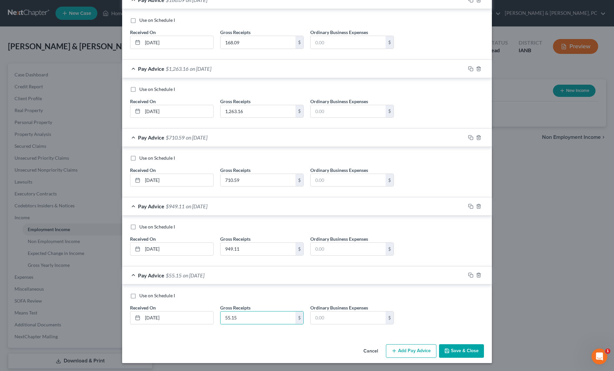
click at [437, 344] on button "Add Pay Advice" at bounding box center [411, 351] width 51 height 14
click at [318, 261] on div "Use on Schedule I Received On * [DATE] Gross Receipts 55.15 $ Ordinary Business…" at bounding box center [307, 241] width 361 height 37
click at [221, 311] on input "text" at bounding box center [258, 317] width 75 height 13
type input "52.85"
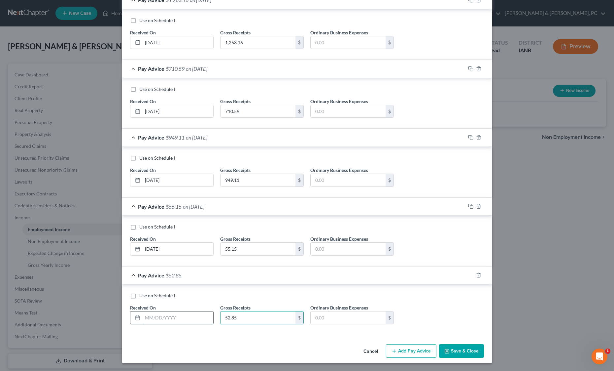
click at [143, 311] on input "text" at bounding box center [178, 317] width 71 height 13
type input "[DATE]"
click at [437, 344] on button "Add Pay Advice" at bounding box center [411, 351] width 51 height 14
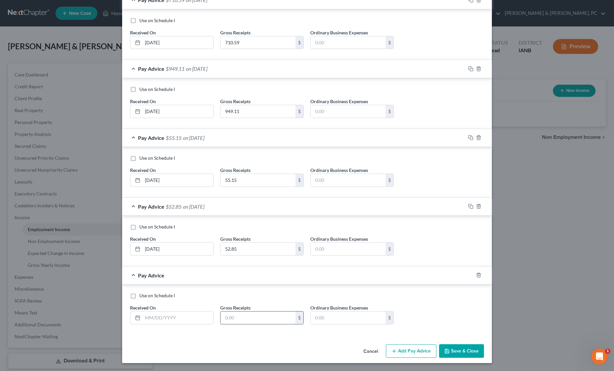
click at [233, 311] on input "text" at bounding box center [258, 317] width 75 height 13
type input "156.82"
click at [437, 344] on button "Add Pay Advice" at bounding box center [411, 351] width 51 height 14
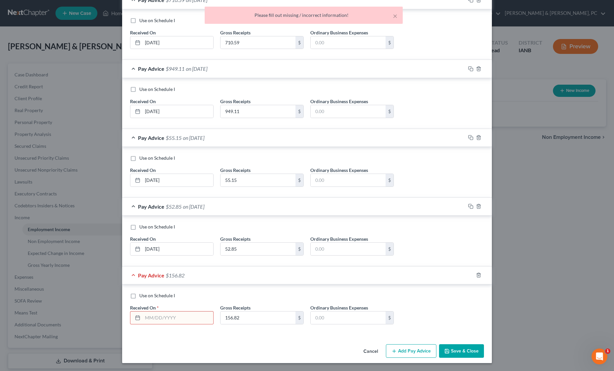
click at [143, 311] on input "text" at bounding box center [178, 317] width 71 height 13
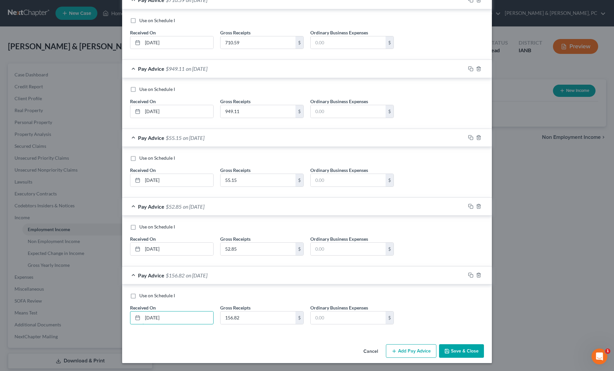
type input "[DATE]"
click at [437, 344] on button "Add Pay Advice" at bounding box center [411, 351] width 51 height 14
drag, startPoint x: 217, startPoint y: 236, endPoint x: 208, endPoint y: 268, distance: 33.6
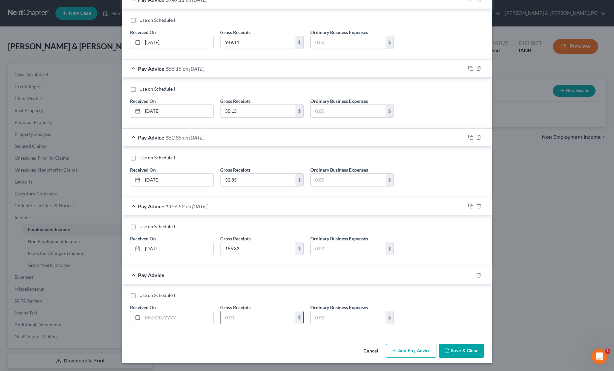
click at [221, 311] on input "text" at bounding box center [258, 317] width 75 height 13
type input "287.97"
click at [143, 311] on input "text" at bounding box center [178, 317] width 71 height 13
type input "[DATE]"
click at [437, 343] on button "Add Pay Advice" at bounding box center [411, 350] width 51 height 14
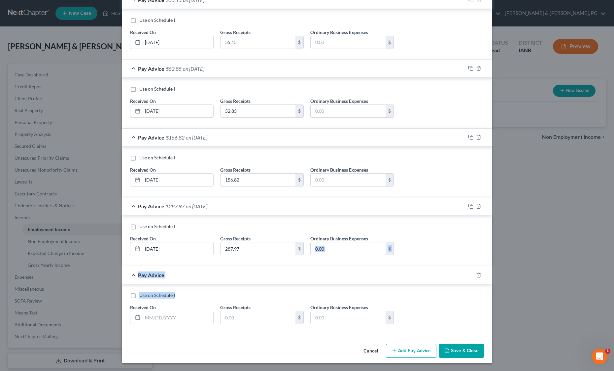
scroll to position [1729, 0]
drag, startPoint x: 310, startPoint y: 307, endPoint x: 323, endPoint y: 284, distance: 25.6
click at [221, 311] on input "text" at bounding box center [258, 317] width 75 height 13
type input "177.13"
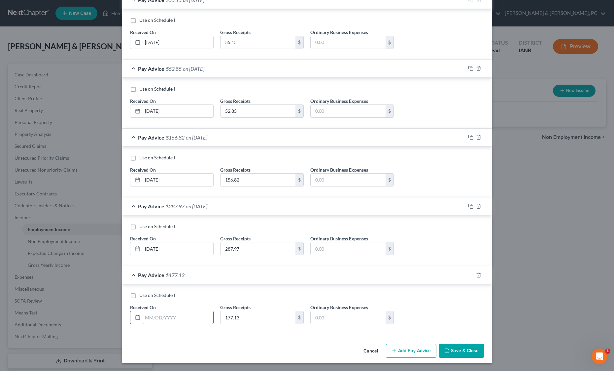
click at [143, 311] on input "text" at bounding box center [178, 317] width 71 height 13
type input "[DATE]"
click at [433, 343] on button "Add Pay Advice" at bounding box center [411, 350] width 51 height 14
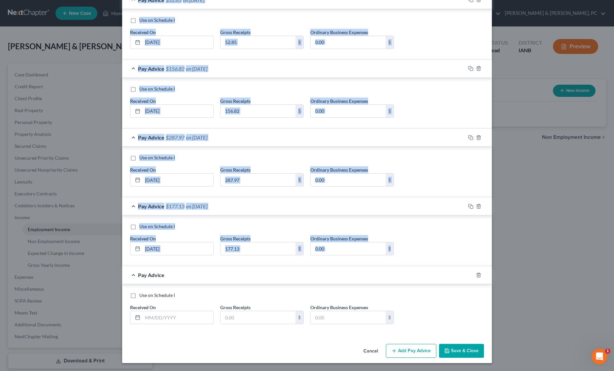
scroll to position [1831, 0]
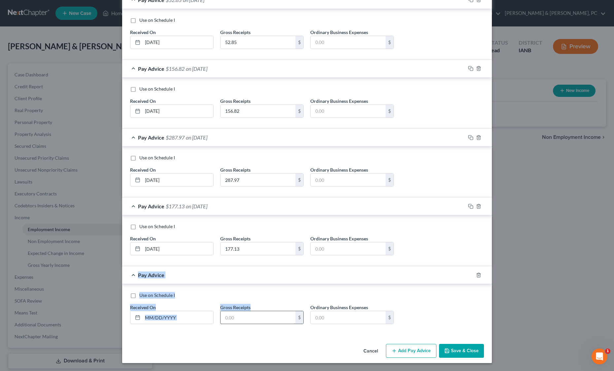
drag, startPoint x: 218, startPoint y: 321, endPoint x: 215, endPoint y: 294, distance: 26.8
click at [215, 294] on div "Pay Advice Use on Schedule I Received On * Gross Receipts $ Ordinary Business E…" at bounding box center [307, 300] width 370 height 68
click at [221, 311] on input "text" at bounding box center [258, 317] width 75 height 13
click at [227, 311] on input "147." at bounding box center [258, 317] width 75 height 13
type input "147.38"
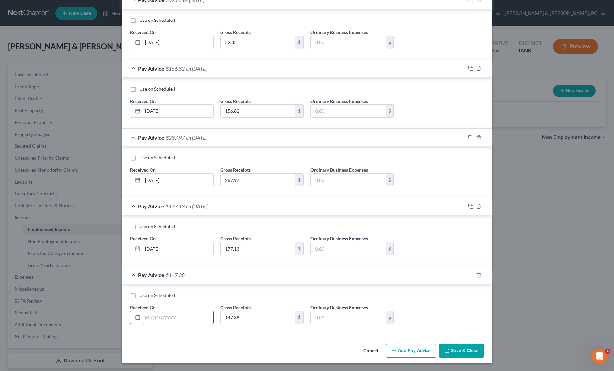
click at [143, 311] on input "text" at bounding box center [178, 317] width 71 height 13
click at [143, 242] on input "[DATE]" at bounding box center [178, 248] width 71 height 13
click at [143, 311] on input "text" at bounding box center [178, 317] width 71 height 13
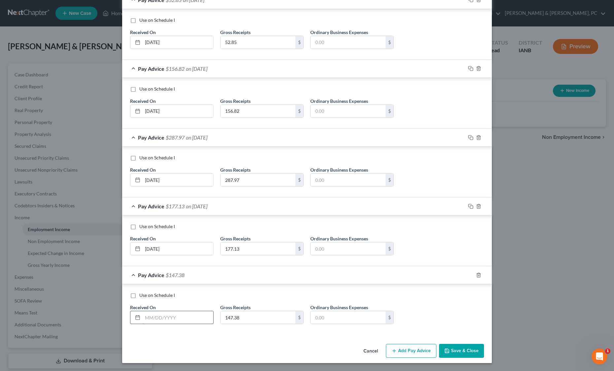
paste input "[DATE]"
type input "[DATE]"
click at [294, 341] on div "Cancel Add Pay Advice Save & Close" at bounding box center [307, 352] width 370 height 22
click at [437, 343] on button "Add Pay Advice" at bounding box center [411, 350] width 51 height 14
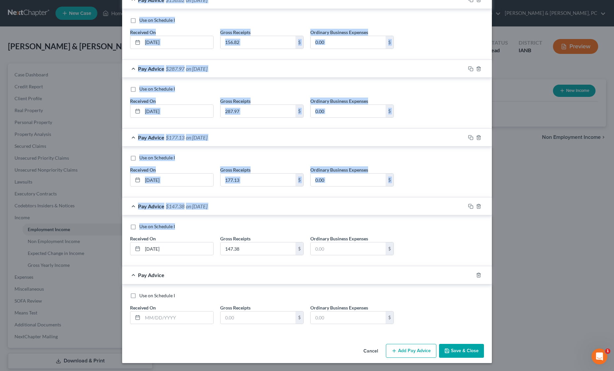
scroll to position [1933, 0]
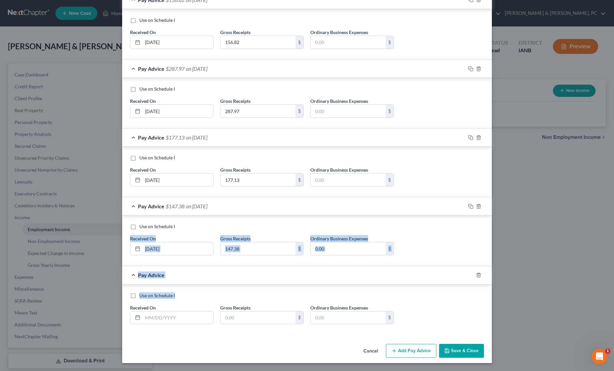
drag, startPoint x: 478, startPoint y: 285, endPoint x: 480, endPoint y: 273, distance: 12.0
click at [482, 292] on div "Use on Schedule I Received On * Gross Receipts $ Ordinary Business Expenses $" at bounding box center [307, 310] width 361 height 37
click at [221, 311] on input "text" at bounding box center [258, 317] width 75 height 13
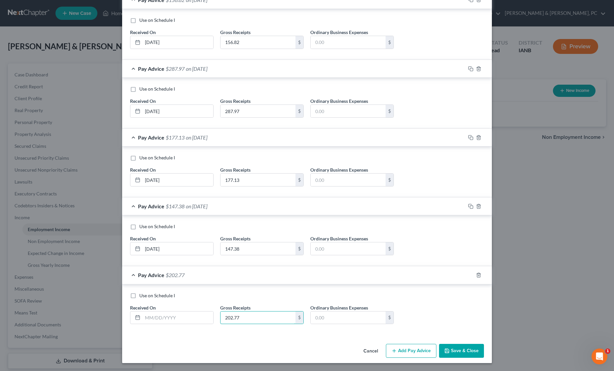
type input "202.77"
click at [143, 311] on input "text" at bounding box center [178, 317] width 71 height 13
paste input "[DATE]"
click at [143, 311] on input "[DATE]" at bounding box center [178, 317] width 71 height 13
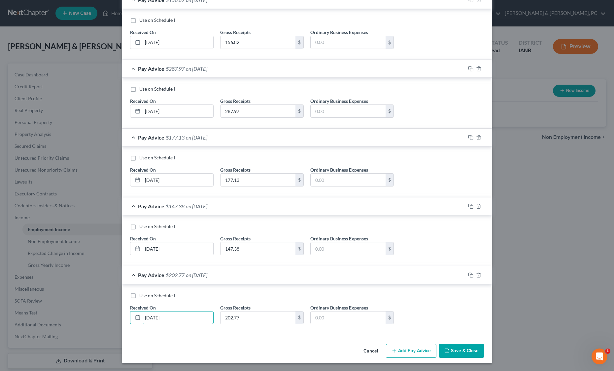
type input "[DATE]"
click at [437, 345] on button "Add Pay Advice" at bounding box center [411, 350] width 51 height 14
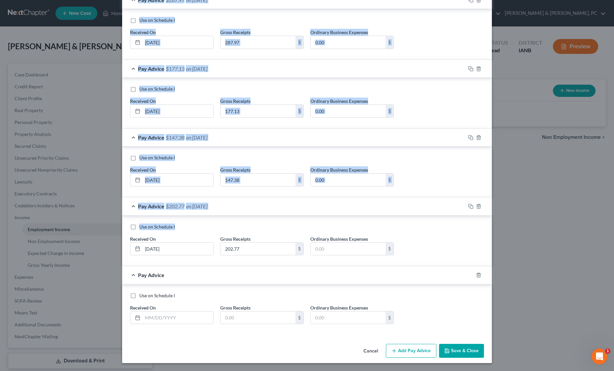
scroll to position [2036, 0]
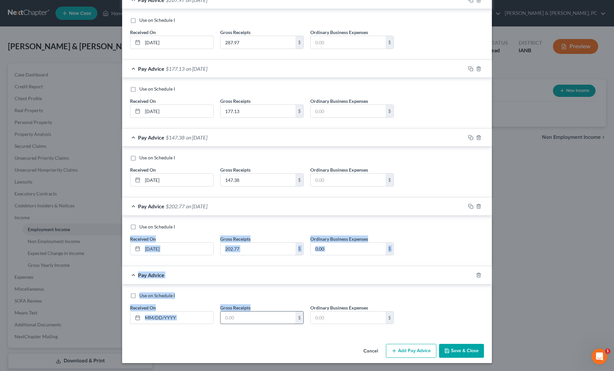
drag, startPoint x: 235, startPoint y: 255, endPoint x: 209, endPoint y: 289, distance: 43.1
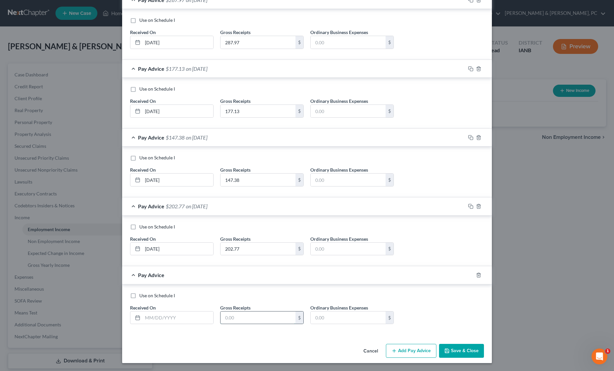
click at [221, 311] on input "text" at bounding box center [258, 317] width 75 height 13
click at [255, 311] on input "367." at bounding box center [258, 317] width 75 height 13
type input "367.29"
click at [143, 311] on input "text" at bounding box center [178, 317] width 71 height 13
paste input "[DATE]"
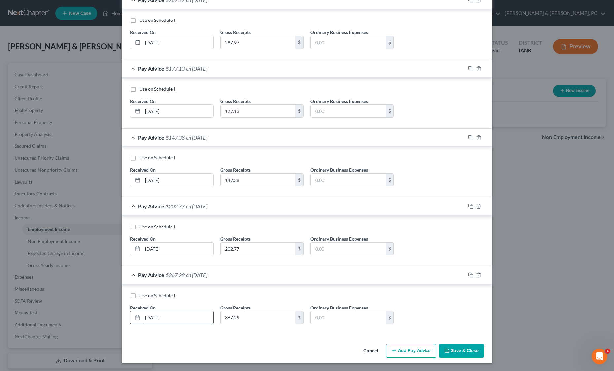
click at [143, 311] on input "[DATE]" at bounding box center [178, 317] width 71 height 13
type input "[DATE]"
click at [364, 341] on div "Cancel Add Pay Advice Save & Close" at bounding box center [307, 352] width 370 height 22
click at [239, 311] on input "367.29" at bounding box center [258, 317] width 75 height 13
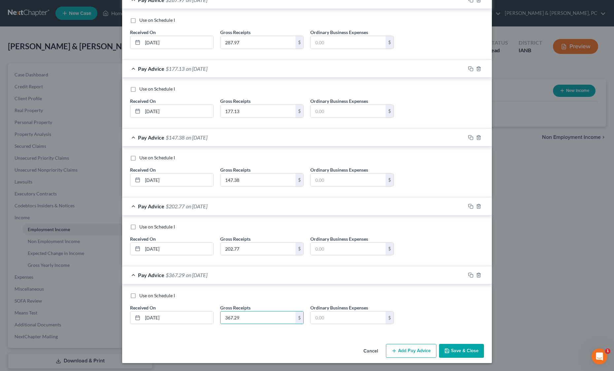
click at [437, 343] on button "Add Pay Advice" at bounding box center [411, 350] width 51 height 14
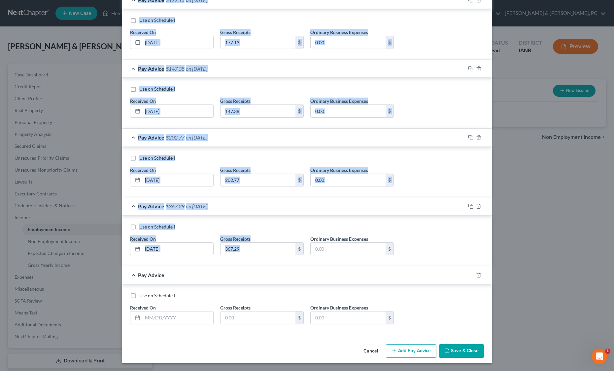
scroll to position [2138, 0]
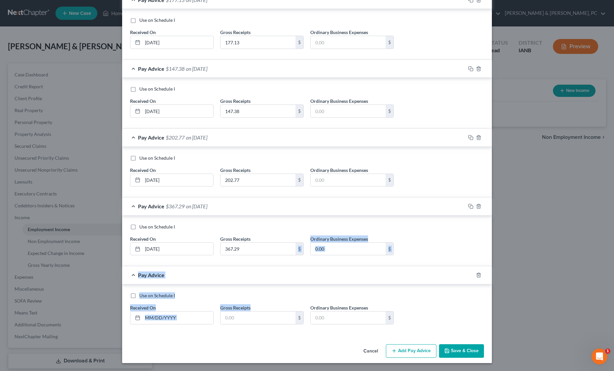
drag, startPoint x: 246, startPoint y: 306, endPoint x: 222, endPoint y: 307, distance: 23.8
click at [222, 311] on input "text" at bounding box center [258, 317] width 75 height 13
paste input "367.29"
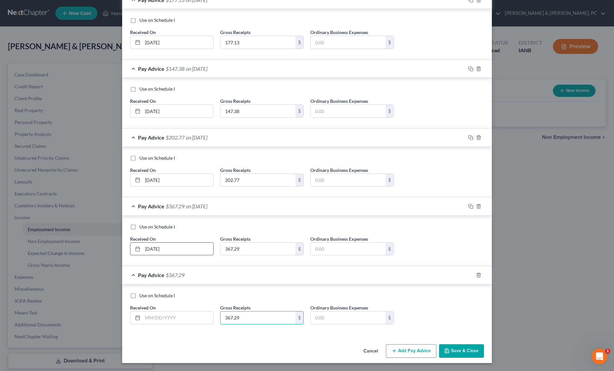
type input "367.29"
click at [143, 242] on input "[DATE]" at bounding box center [178, 248] width 71 height 13
click at [143, 311] on input "text" at bounding box center [178, 317] width 71 height 13
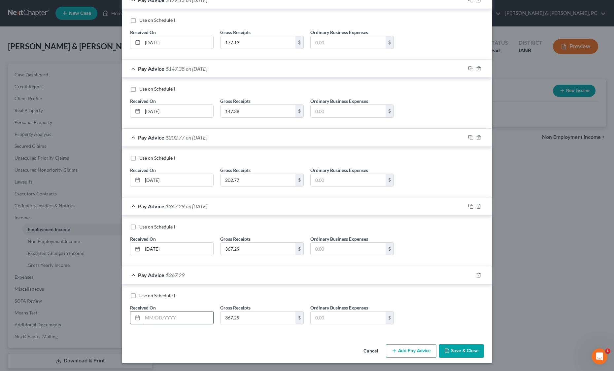
paste input "[DATE]"
click at [143, 311] on input "[DATE]" at bounding box center [178, 317] width 71 height 13
type input "[DATE]"
click at [283, 313] on div "Use on Schedule I Received On * [DATE] Gross Receipts 367.29 $ Ordinary Busines…" at bounding box center [307, 309] width 370 height 51
click at [221, 311] on input "367.29" at bounding box center [258, 317] width 75 height 13
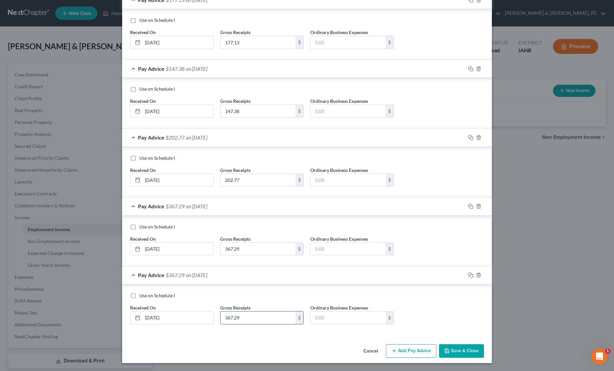
click at [221, 311] on input "367.29" at bounding box center [258, 317] width 75 height 13
type input "364.29"
click at [356, 341] on div "Cancel Add Pay Advice Save & Close" at bounding box center [307, 352] width 370 height 22
click at [484, 344] on button "Save & Close" at bounding box center [461, 351] width 45 height 14
